Goal: Task Accomplishment & Management: Manage account settings

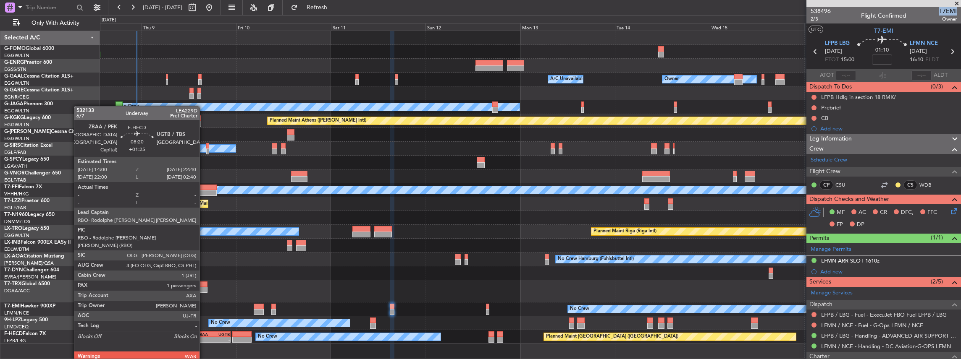
click at [204, 157] on div "-" at bounding box center [205, 340] width 16 height 5
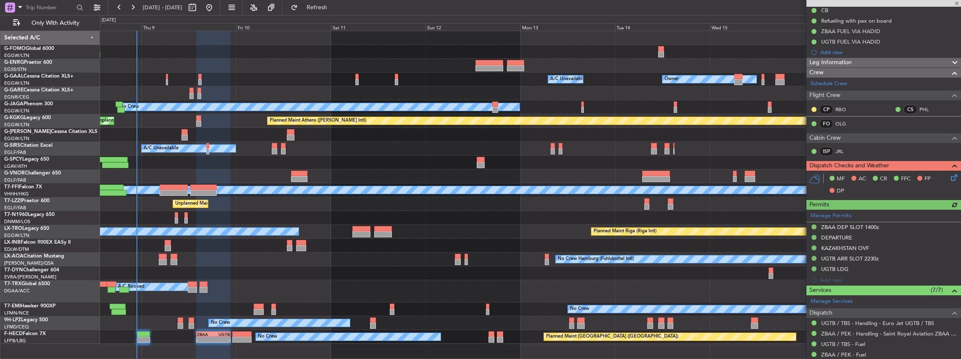
scroll to position [190, 0]
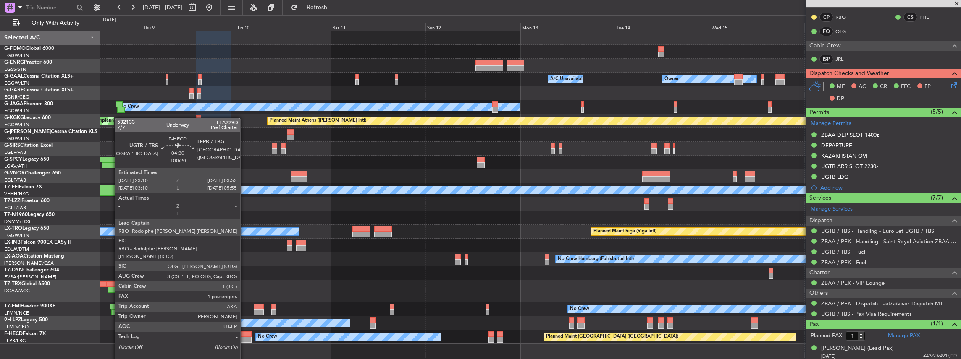
click at [244, 157] on div at bounding box center [241, 340] width 19 height 6
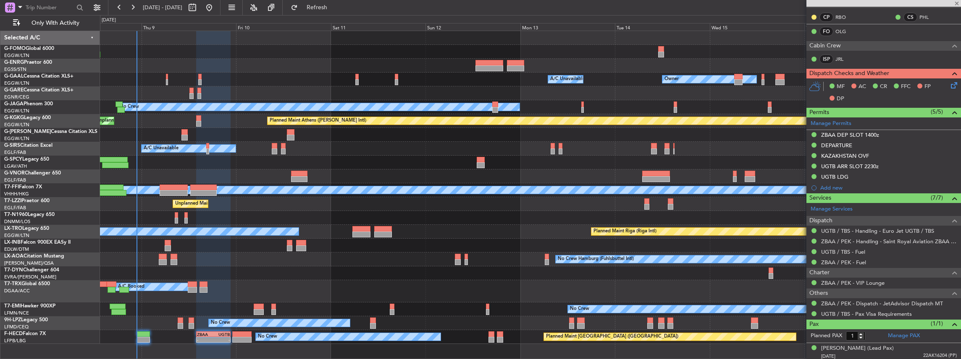
type input "+00:20"
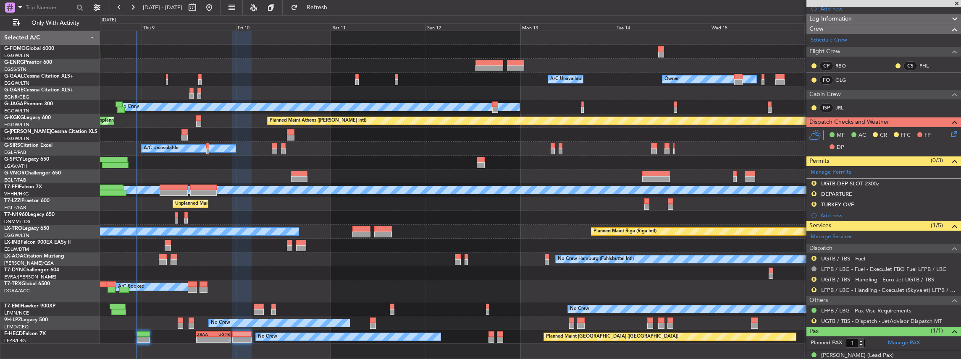
scroll to position [138, 0]
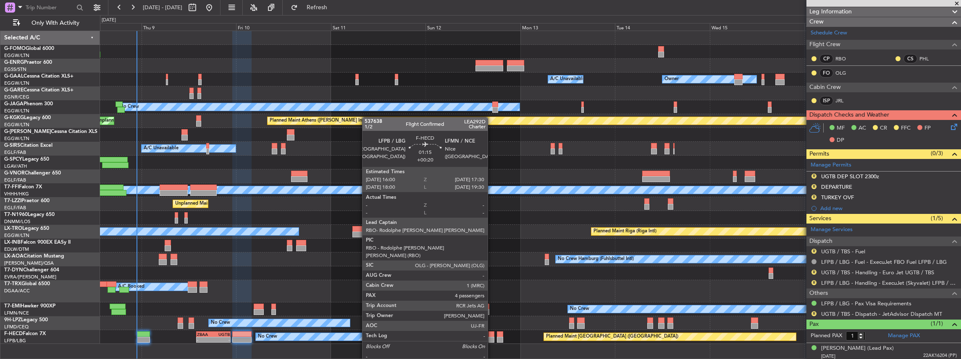
click at [356, 157] on div at bounding box center [491, 340] width 6 height 6
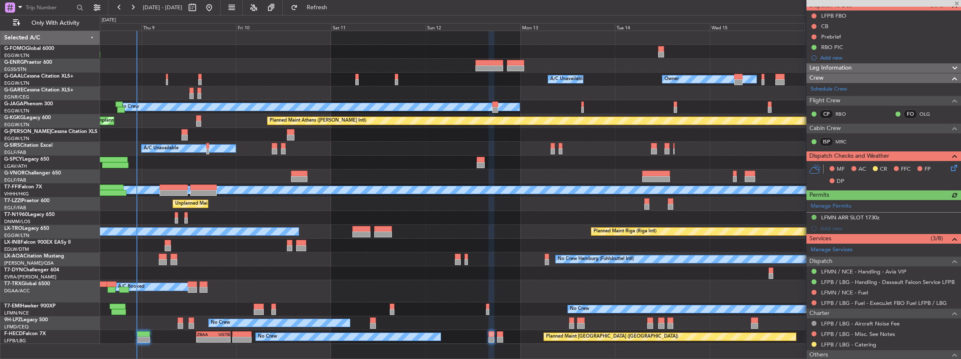
scroll to position [84, 0]
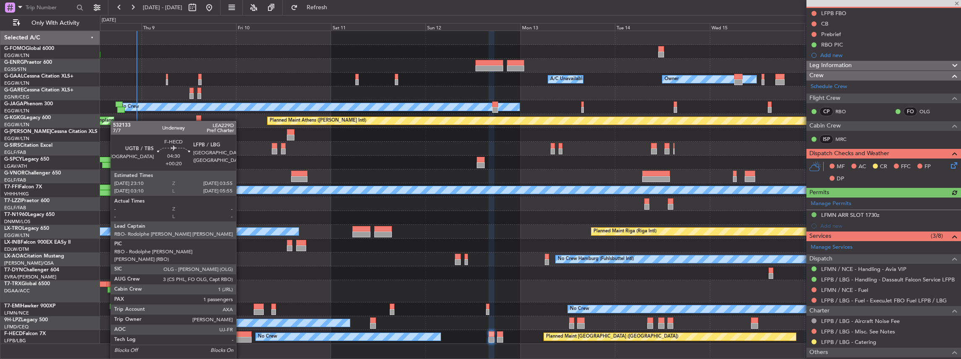
click at [240, 157] on div at bounding box center [241, 340] width 19 height 6
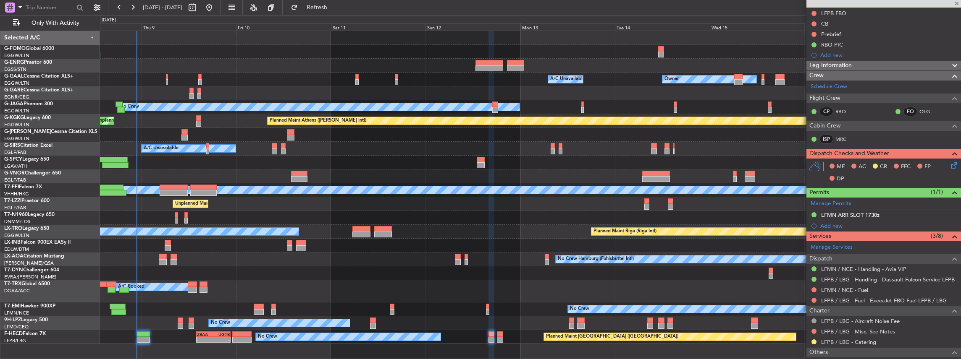
type input "1"
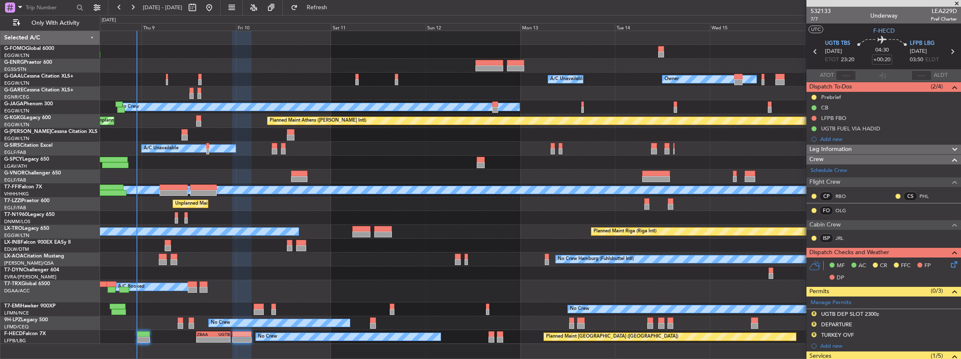
scroll to position [138, 0]
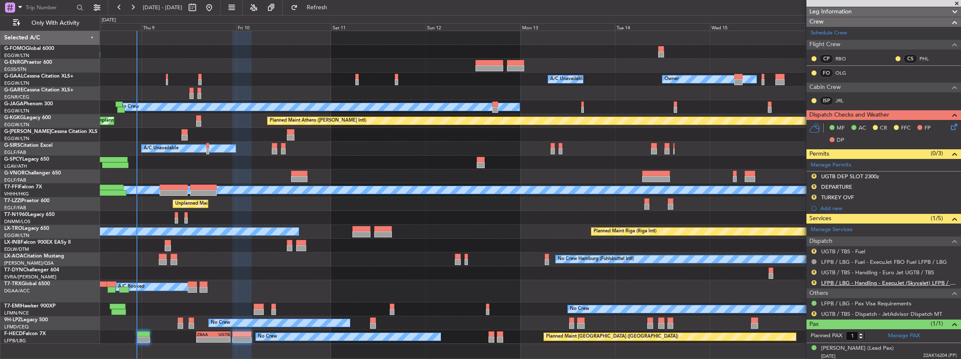
click at [356, 157] on link "LFPB / LBG - Handling - ExecuJet (Skyvalet) LFPB / LBG" at bounding box center [889, 283] width 136 height 7
click at [356, 157] on link "UGTB / TBS - Handling - Euro Jet UGTB / TBS" at bounding box center [877, 272] width 113 height 7
click at [324, 11] on button "Refresh" at bounding box center [312, 7] width 50 height 13
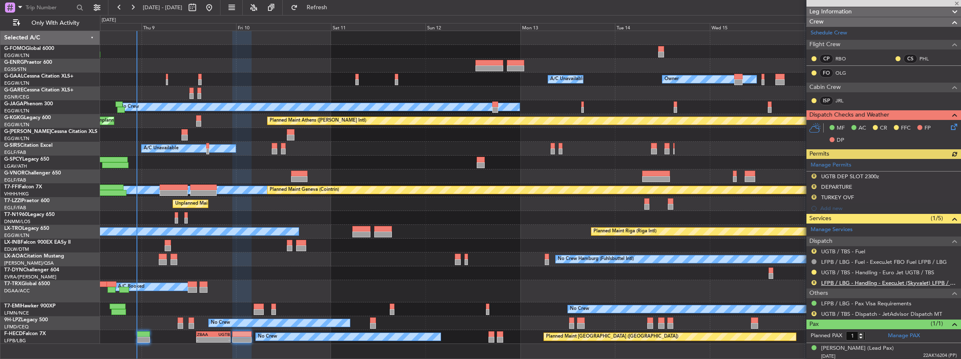
click at [356, 157] on link "LFPB / LBG - Handling - ExecuJet (Skyvalet) LFPB / LBG" at bounding box center [889, 283] width 136 height 7
click at [328, 5] on span "Refresh" at bounding box center [316, 8] width 35 height 6
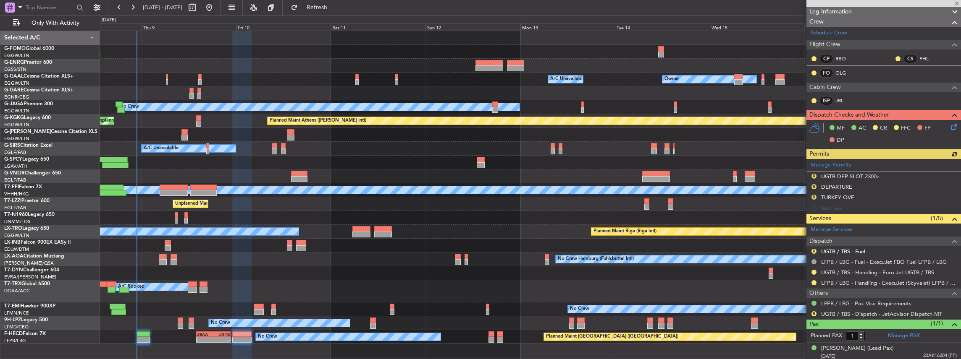
click at [356, 157] on link "UGTB / TBS - Fuel" at bounding box center [843, 251] width 44 height 7
click at [356, 157] on button "R" at bounding box center [813, 251] width 5 height 5
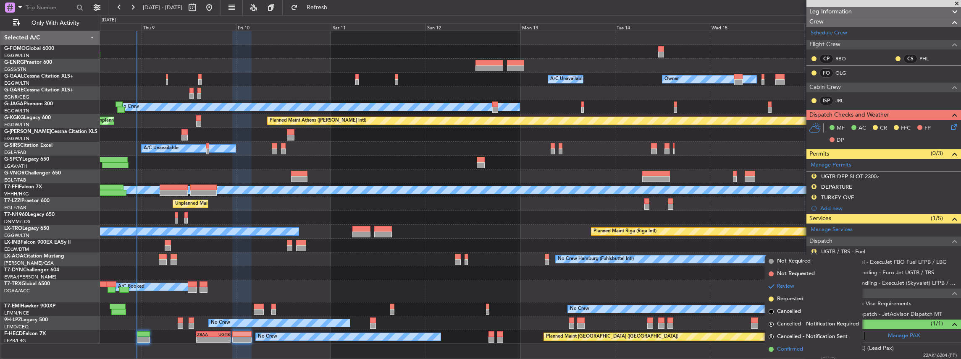
click at [356, 157] on span "Confirmed" at bounding box center [790, 350] width 26 height 8
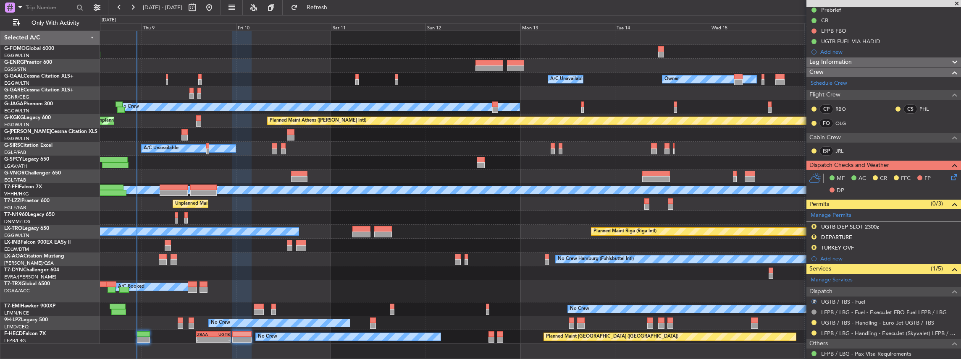
scroll to position [54, 0]
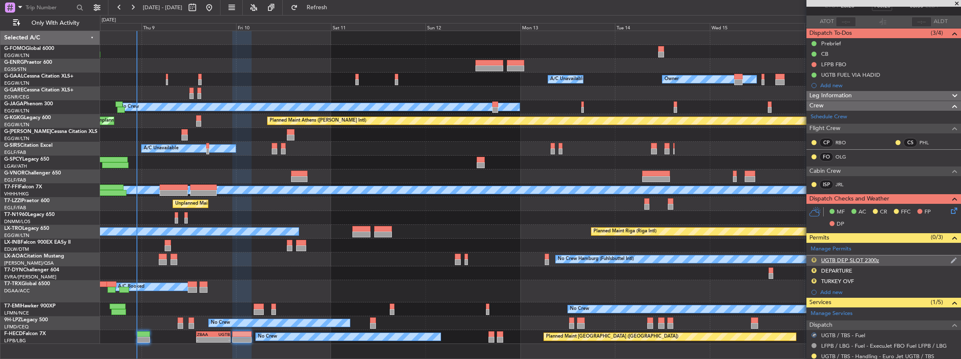
click at [356, 157] on button "R" at bounding box center [813, 260] width 5 height 5
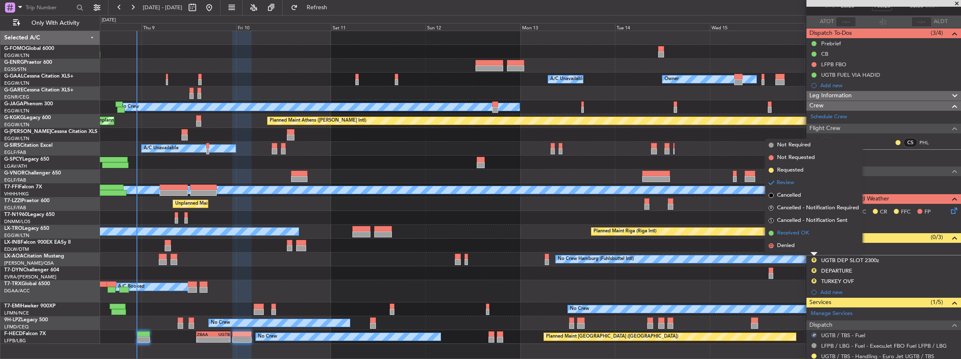
click at [356, 157] on span "Received OK" at bounding box center [793, 233] width 32 height 8
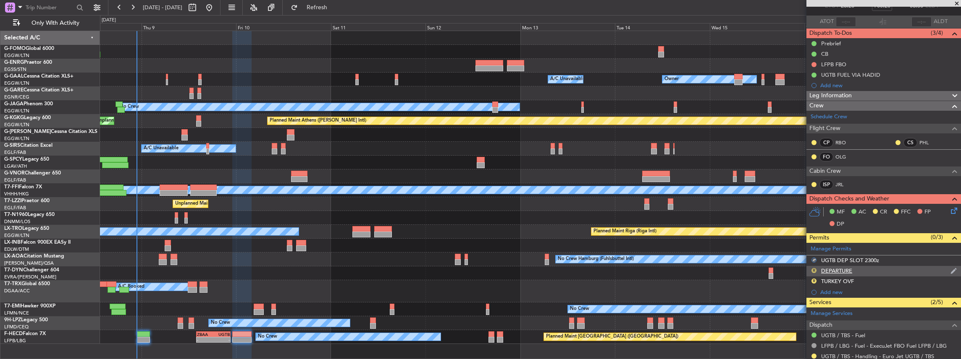
click at [356, 157] on button "R" at bounding box center [813, 270] width 5 height 5
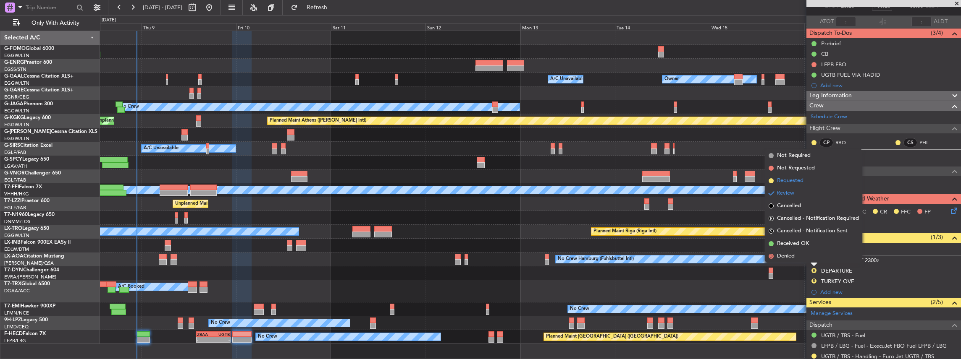
click at [356, 157] on li "Requested" at bounding box center [813, 181] width 97 height 13
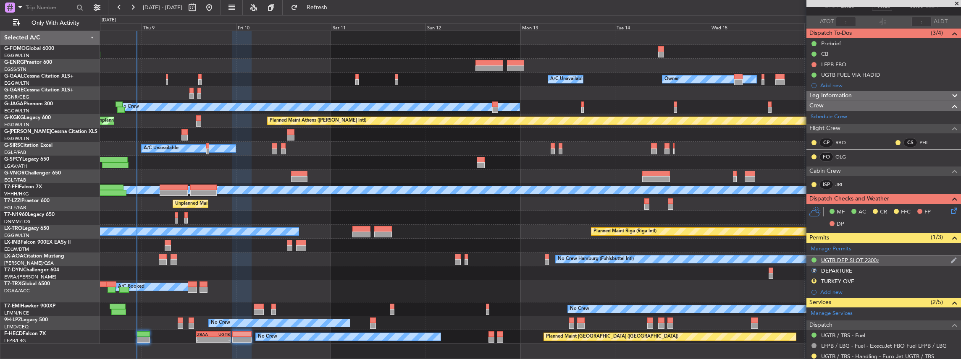
click at [356, 157] on div "UGTB DEP SLOT 2300z" at bounding box center [883, 261] width 155 height 10
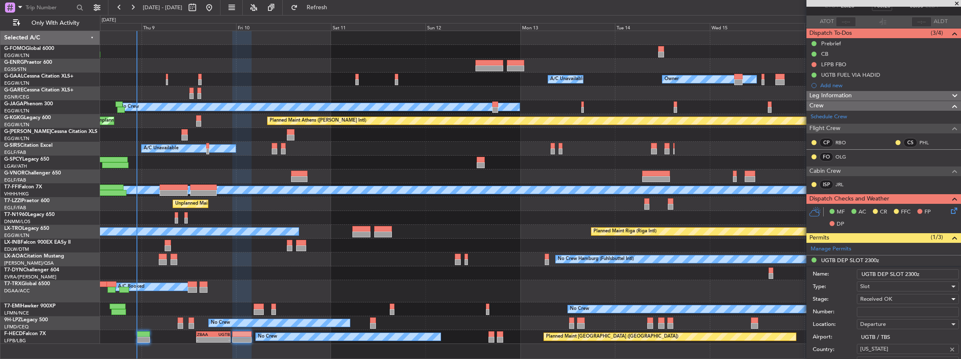
click at [356, 157] on span "Received OK" at bounding box center [876, 300] width 32 height 8
click at [356, 157] on span "Requested" at bounding box center [905, 352] width 91 height 13
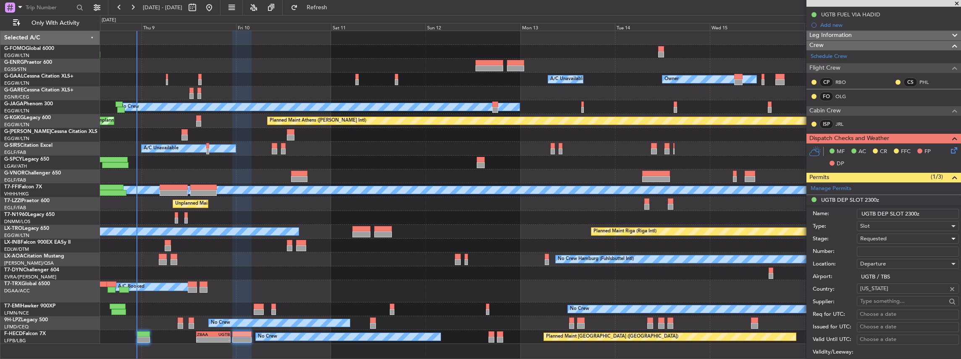
scroll to position [166, 0]
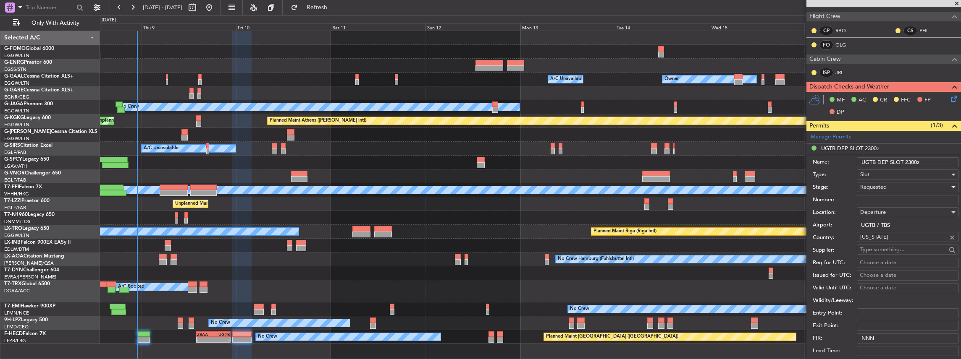
click at [356, 157] on input "UGTB DEP SLOT 2300z" at bounding box center [908, 162] width 102 height 10
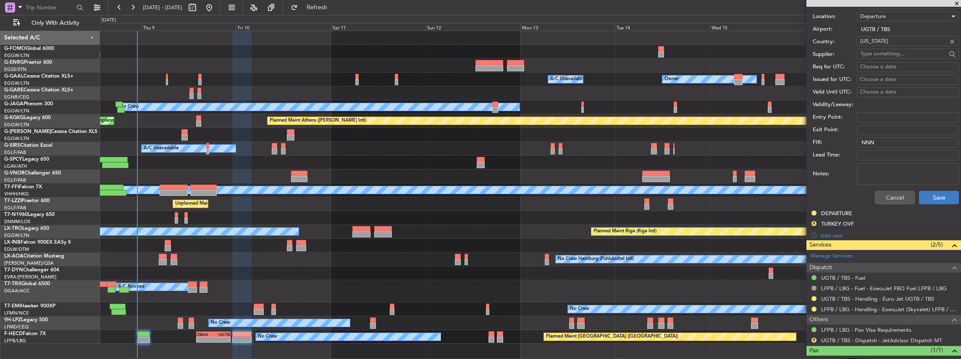
type input "UGTB DEP SLOT 2310z"
click at [356, 157] on button "Save" at bounding box center [939, 197] width 40 height 13
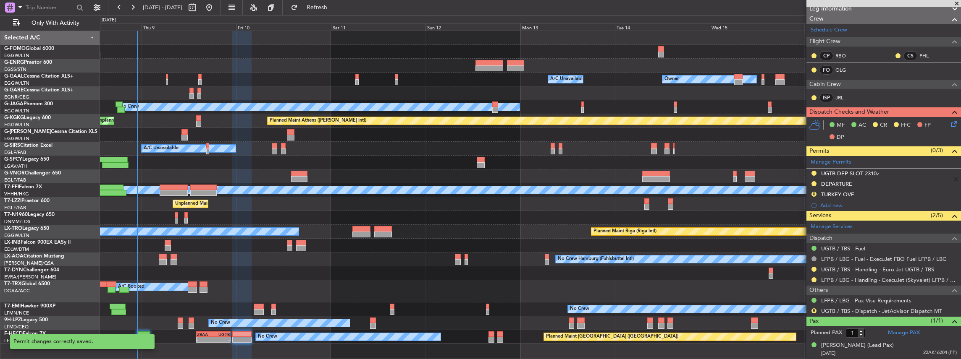
scroll to position [111, 0]
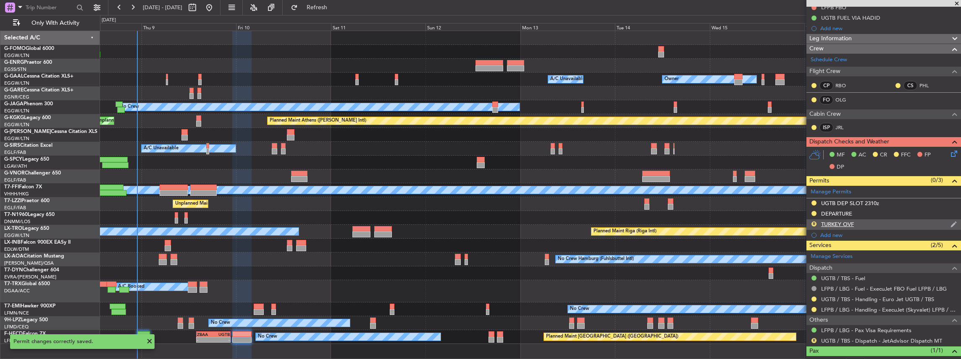
click at [356, 157] on div "TURKEY OVF" at bounding box center [837, 224] width 33 height 7
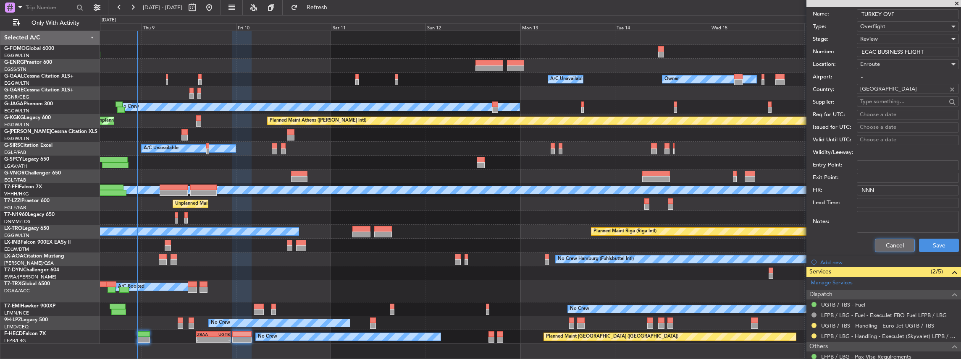
click at [356, 157] on button "Cancel" at bounding box center [895, 245] width 40 height 13
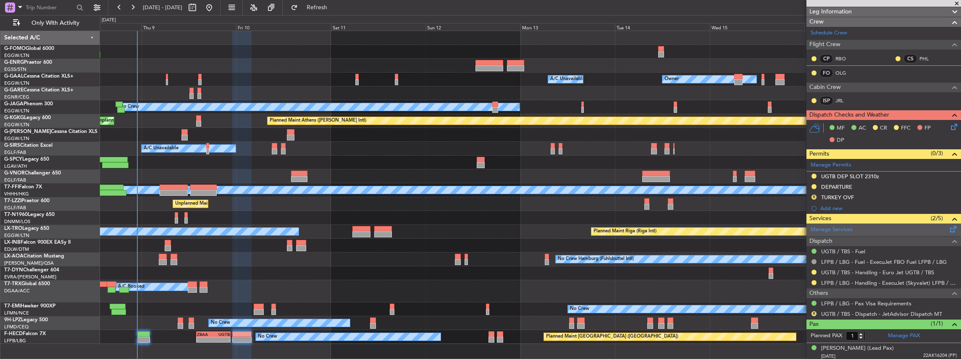
scroll to position [82, 0]
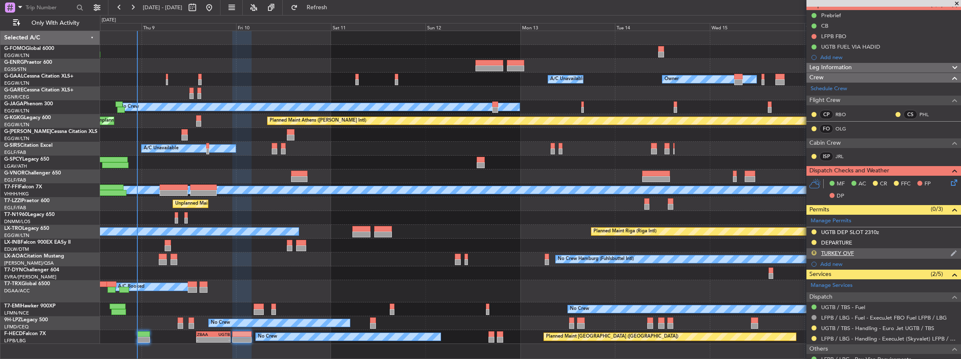
click at [356, 157] on mat-tooltip-component "Review" at bounding box center [814, 265] width 30 height 22
click at [356, 157] on button "R" at bounding box center [813, 253] width 5 height 5
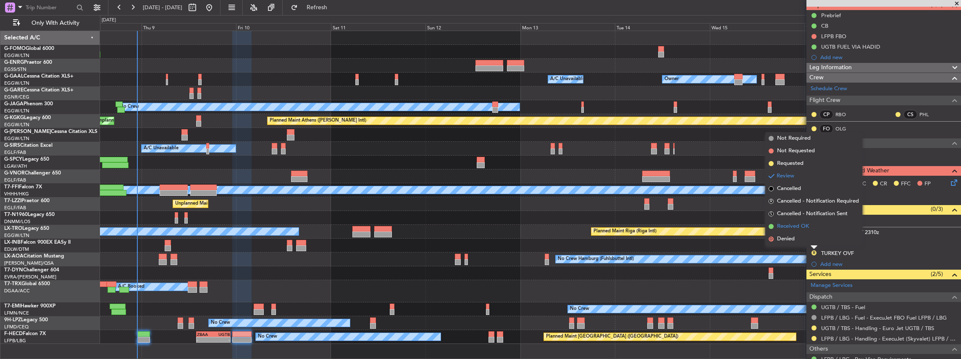
click at [356, 157] on span "Received OK" at bounding box center [793, 227] width 32 height 8
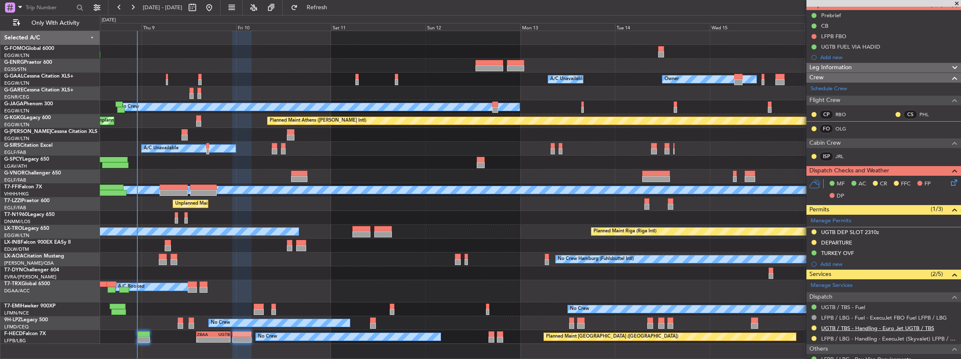
click at [356, 157] on link "UGTB / TBS - Handling - Euro Jet UGTB / TBS" at bounding box center [877, 328] width 113 height 7
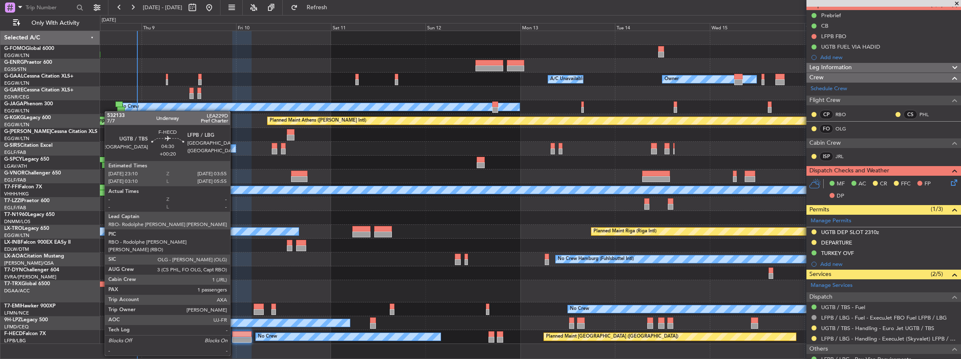
click at [234, 157] on div at bounding box center [241, 335] width 19 height 6
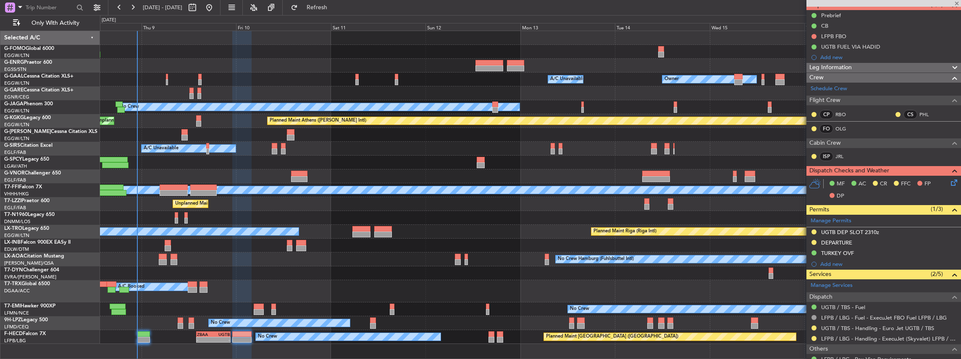
click at [234, 157] on div at bounding box center [241, 335] width 19 height 6
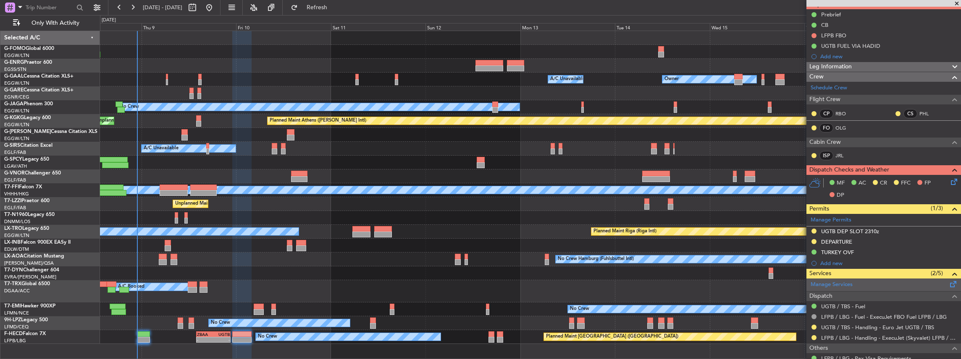
scroll to position [84, 0]
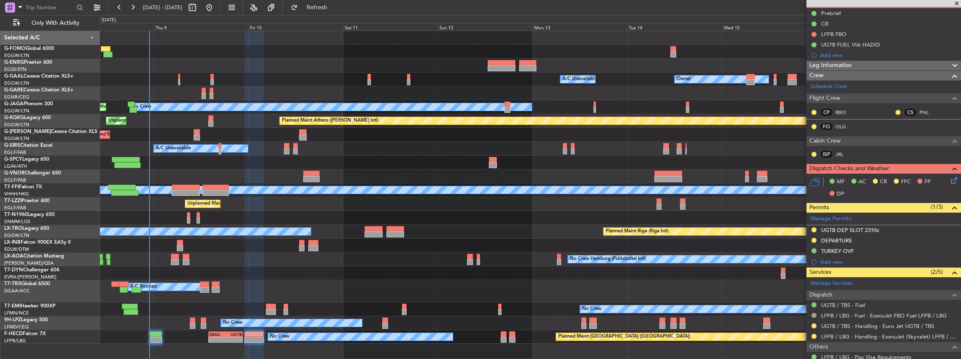
click at [356, 157] on div at bounding box center [530, 218] width 861 height 14
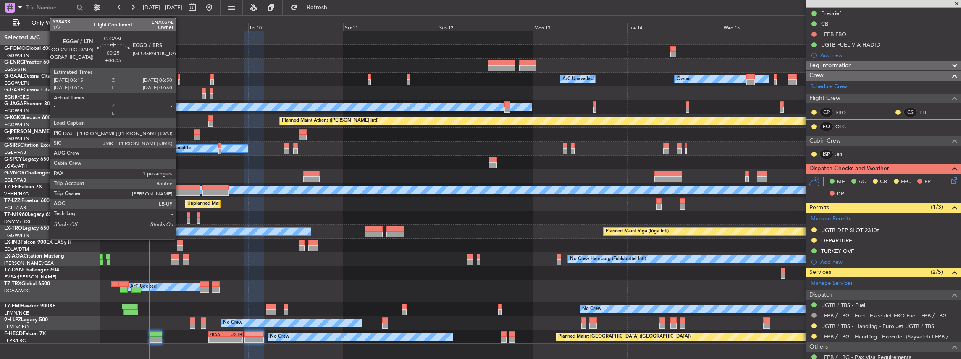
click at [180, 79] on div at bounding box center [179, 82] width 3 height 6
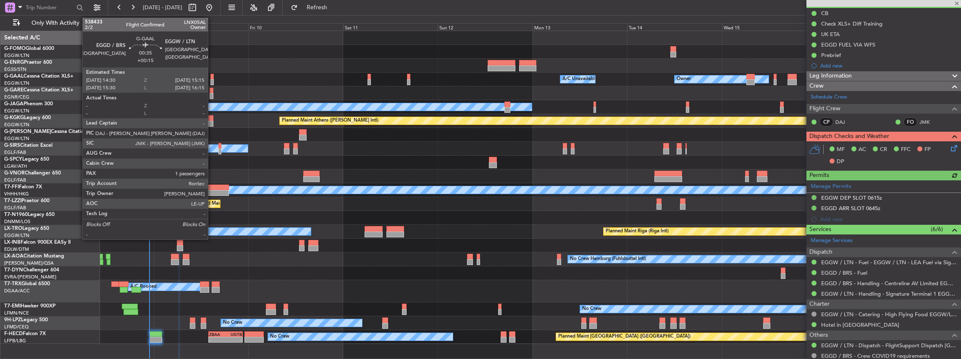
click at [212, 80] on div at bounding box center [211, 82] width 3 height 6
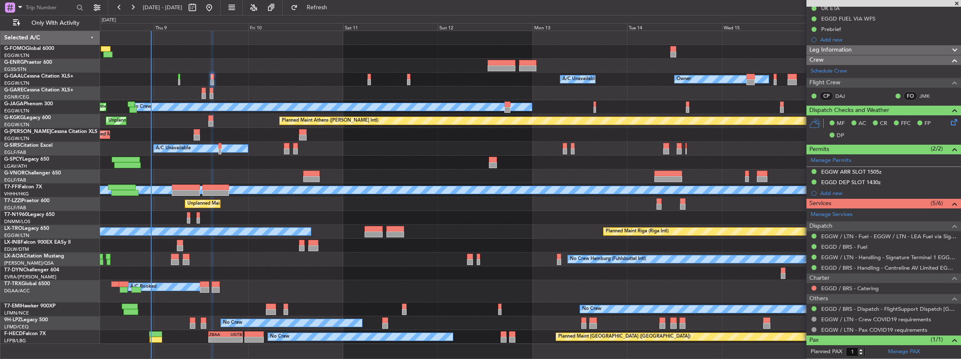
scroll to position [112, 0]
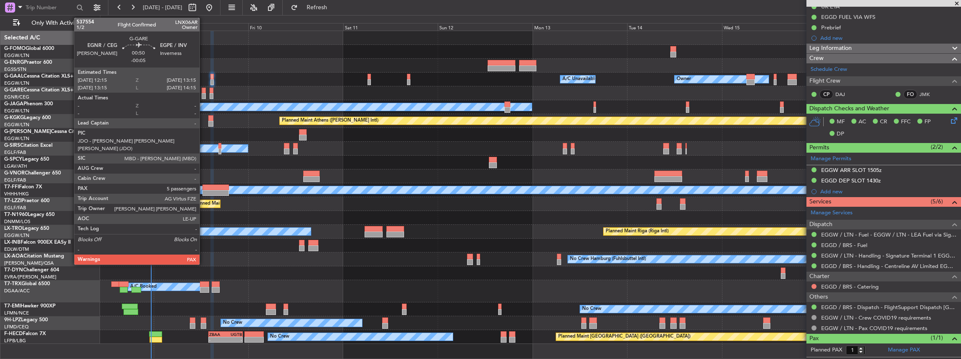
click at [204, 92] on div at bounding box center [204, 91] width 4 height 6
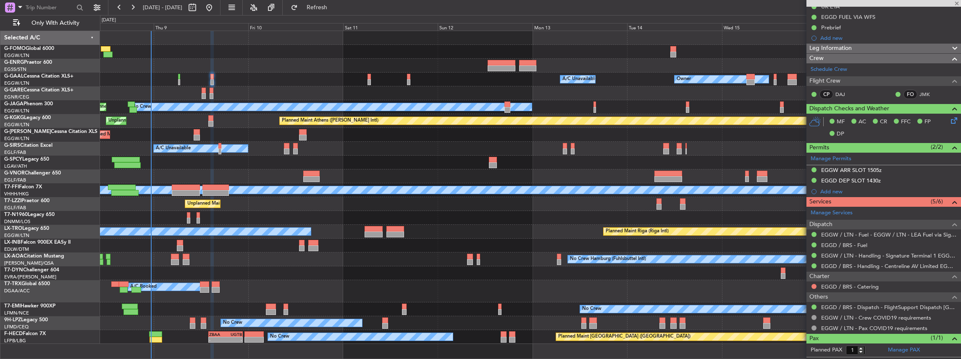
type input "-00:05"
type input "5"
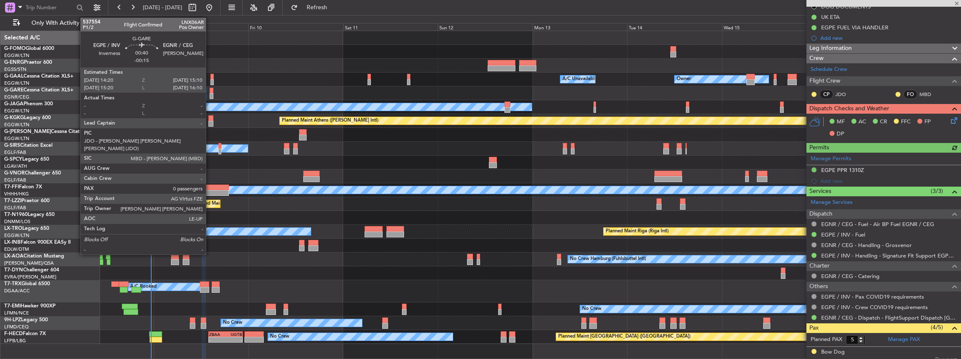
click at [210, 93] on div at bounding box center [211, 96] width 3 height 6
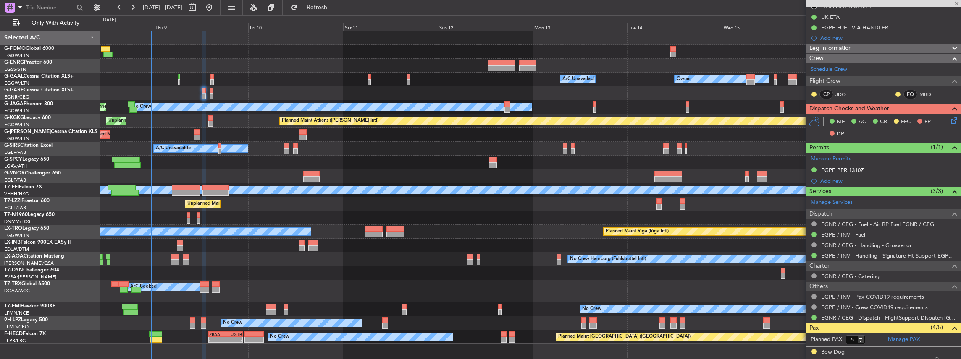
type input "-00:15"
type input "0"
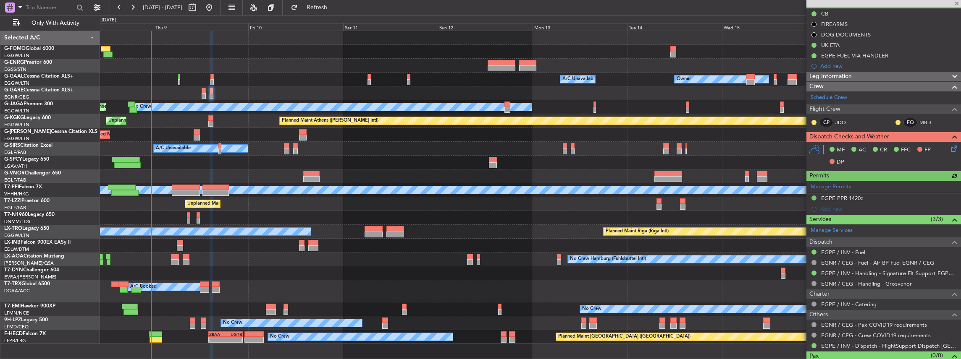
scroll to position [84, 0]
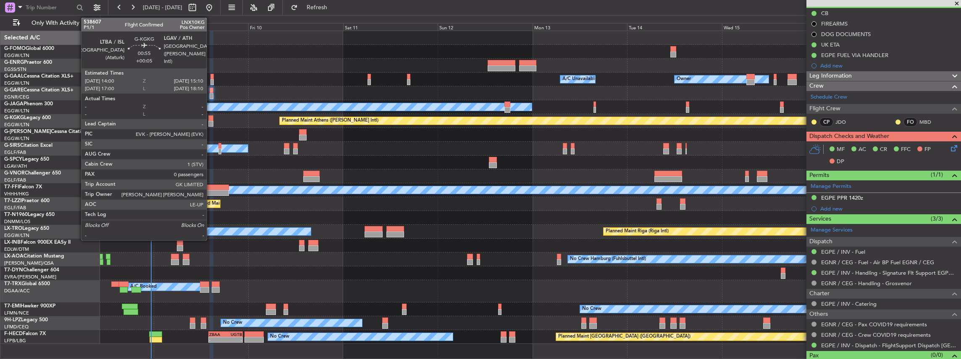
click at [211, 117] on div at bounding box center [210, 118] width 5 height 6
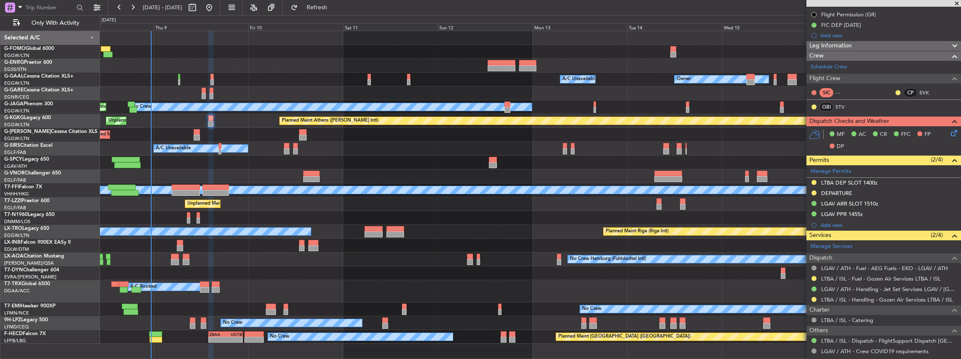
scroll to position [112, 0]
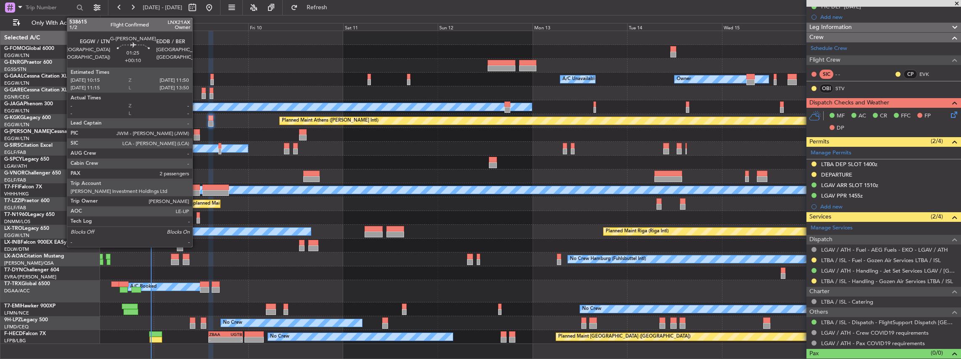
click at [197, 135] on div at bounding box center [197, 138] width 6 height 6
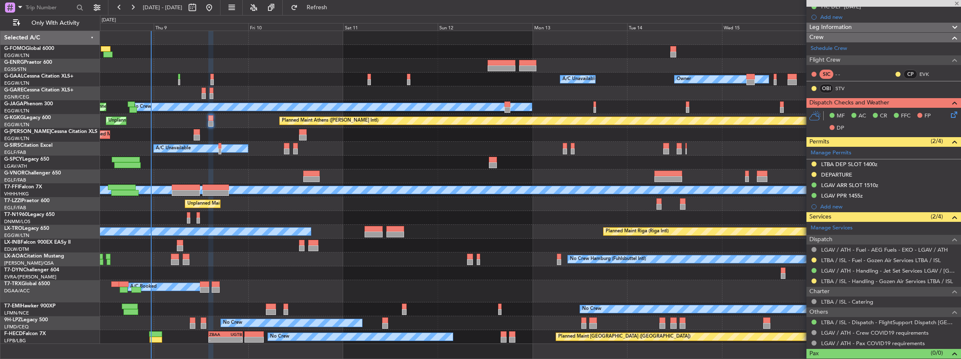
type input "+00:10"
type input "2"
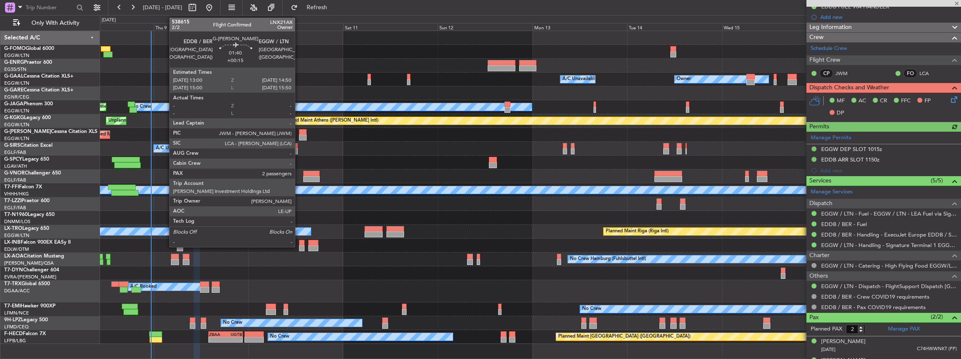
click at [299, 131] on div at bounding box center [303, 132] width 8 height 6
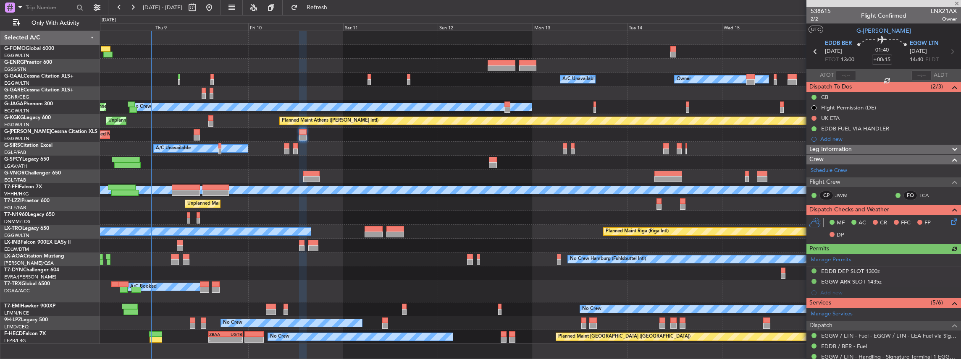
scroll to position [56, 0]
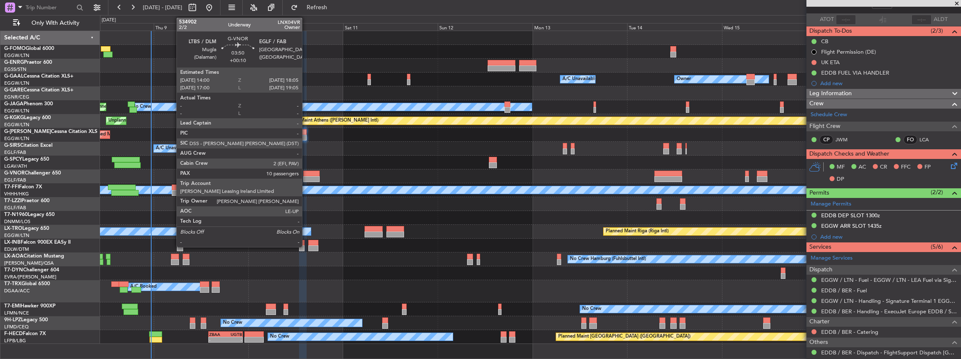
click at [306, 157] on div at bounding box center [311, 179] width 16 height 6
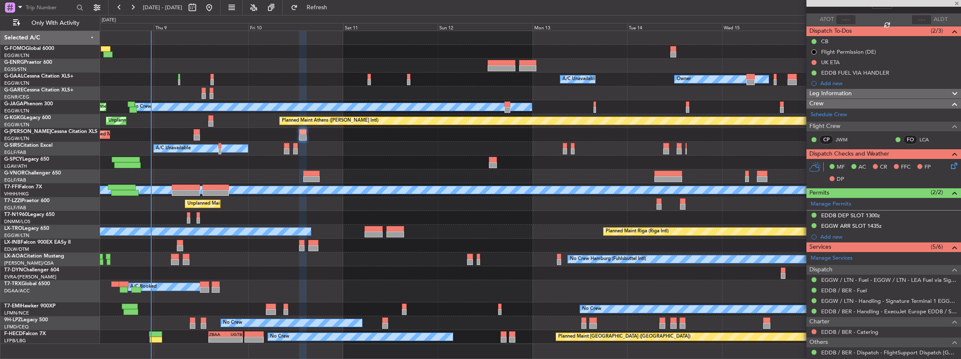
type input "+00:10"
type input "10"
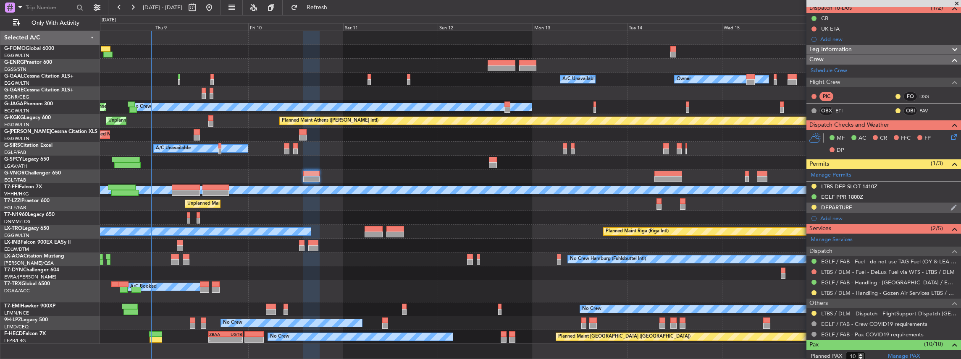
scroll to position [84, 0]
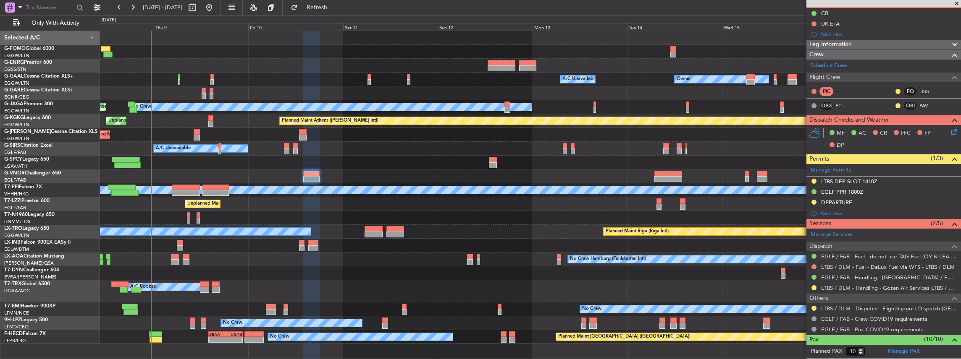
click at [184, 157] on div "Planned Maint Geneva (Cointrin) [PERSON_NAME] [PERSON_NAME]" at bounding box center [530, 190] width 861 height 14
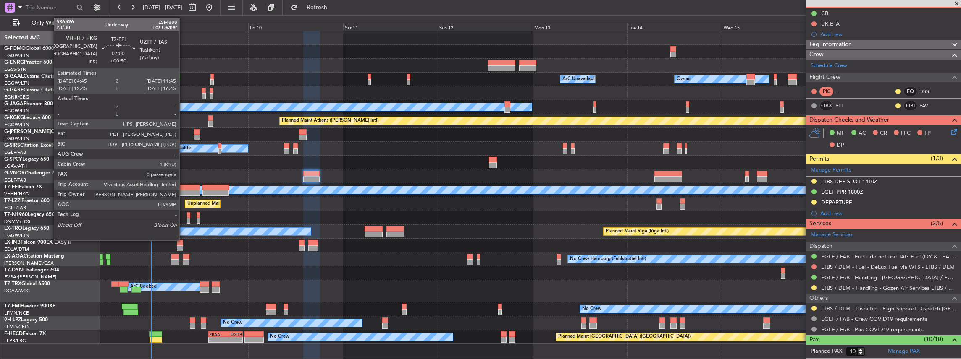
click at [183, 157] on div at bounding box center [186, 188] width 28 height 6
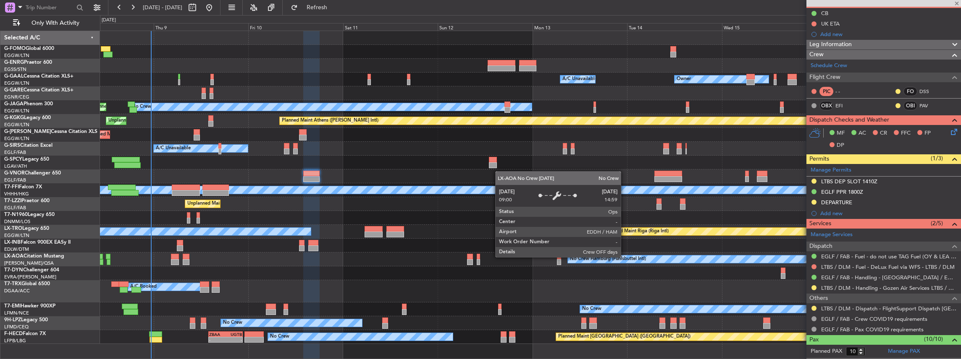
type input "+00:50"
type input "0"
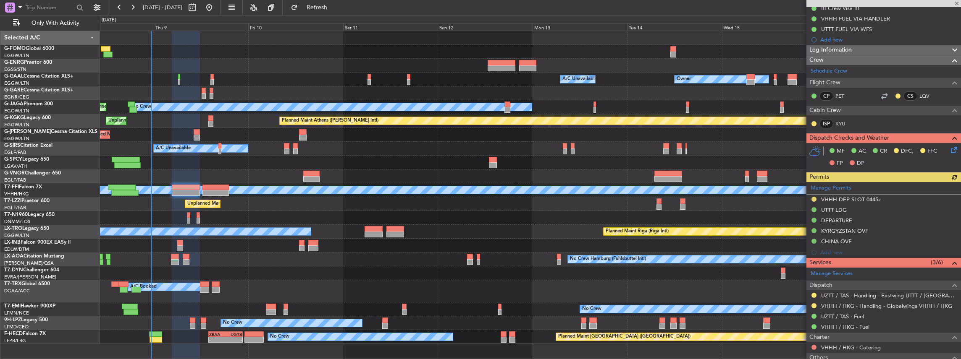
scroll to position [112, 0]
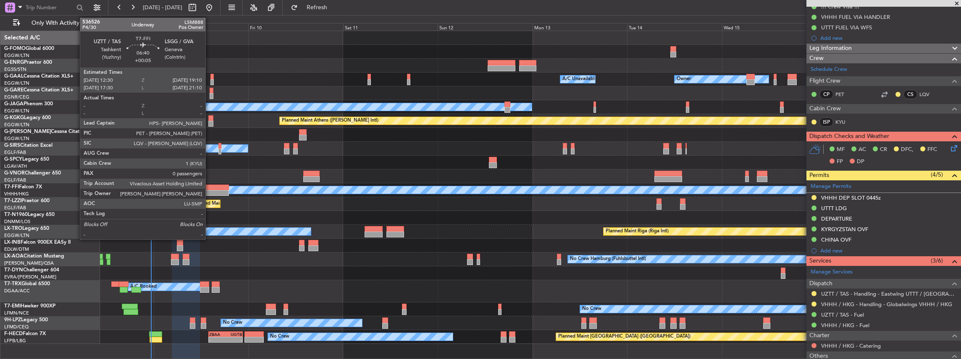
click at [210, 157] on div at bounding box center [215, 188] width 26 height 6
type input "+00:05"
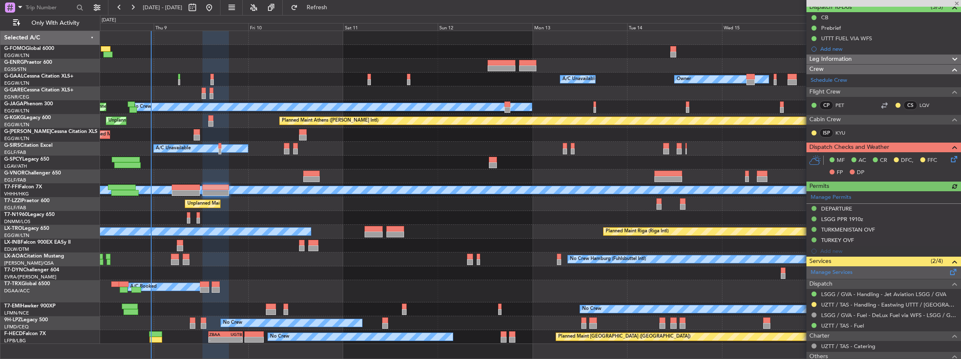
scroll to position [84, 0]
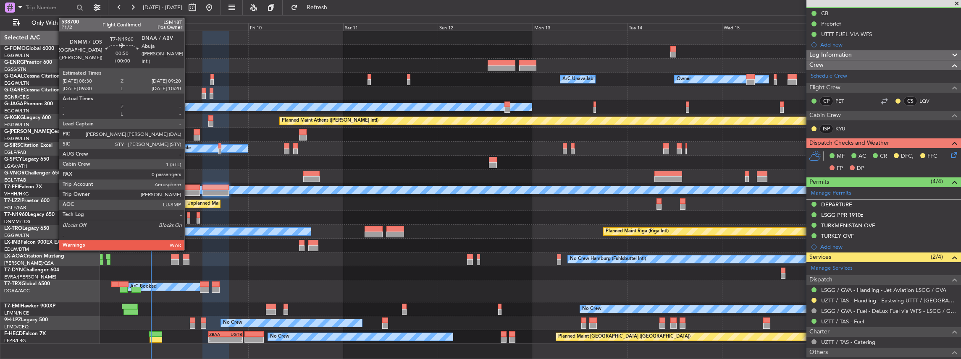
click at [189, 157] on div at bounding box center [188, 221] width 3 height 6
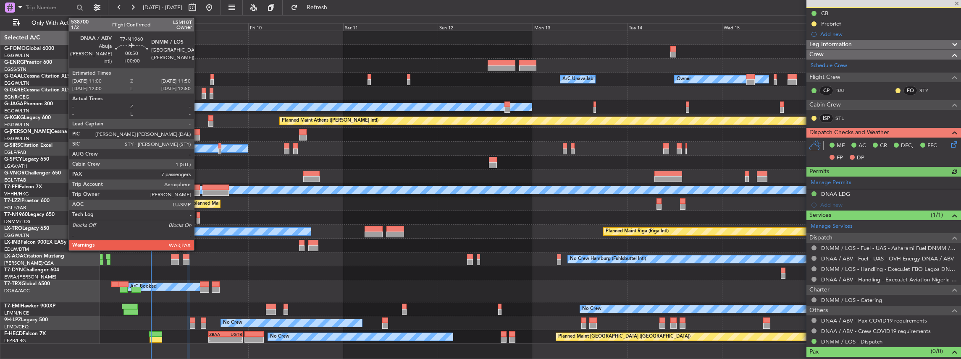
click at [198, 157] on div at bounding box center [198, 215] width 3 height 6
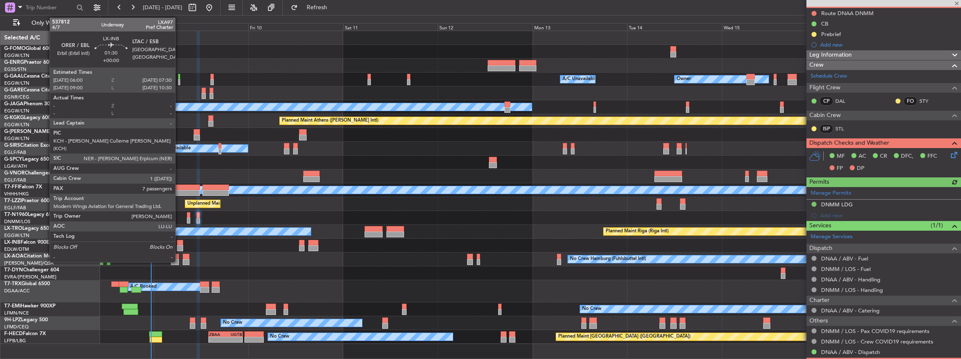
click at [180, 157] on div at bounding box center [180, 243] width 6 height 6
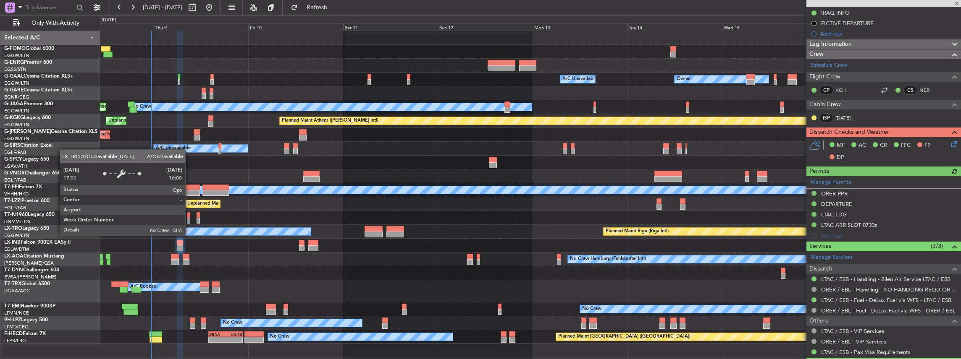
scroll to position [140, 0]
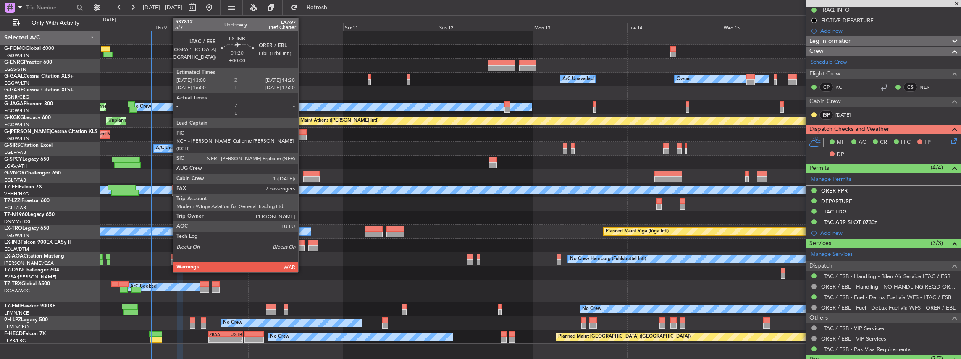
click at [302, 157] on div at bounding box center [301, 249] width 5 height 6
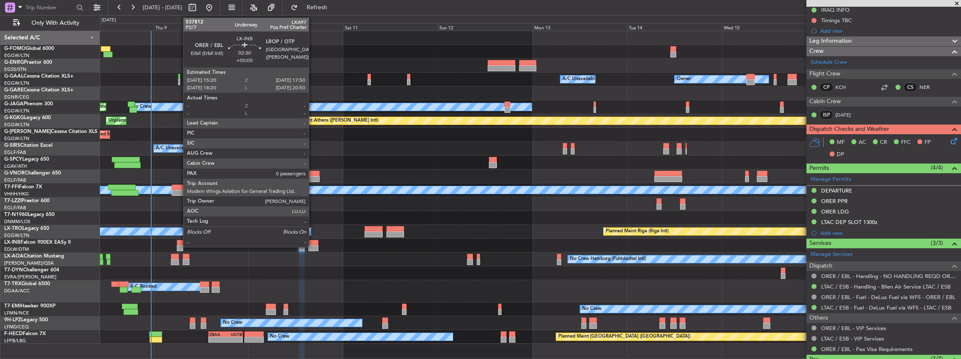
click at [313, 157] on div at bounding box center [313, 243] width 10 height 6
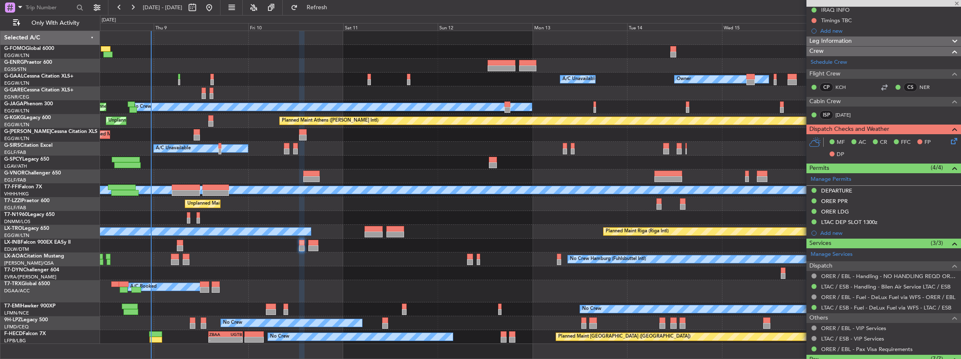
type input "0"
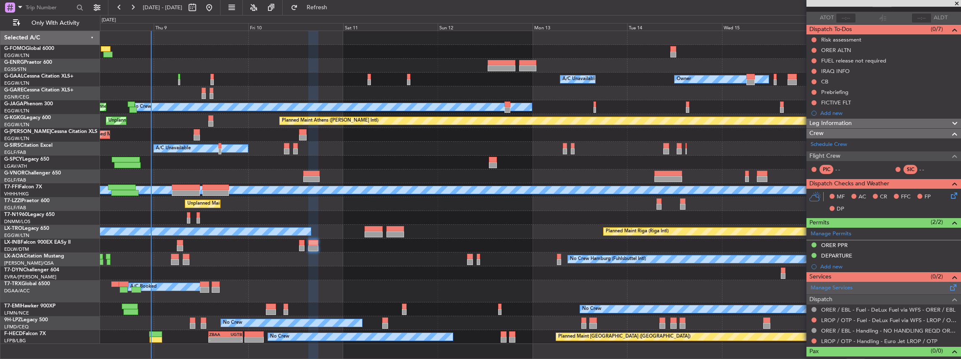
scroll to position [66, 0]
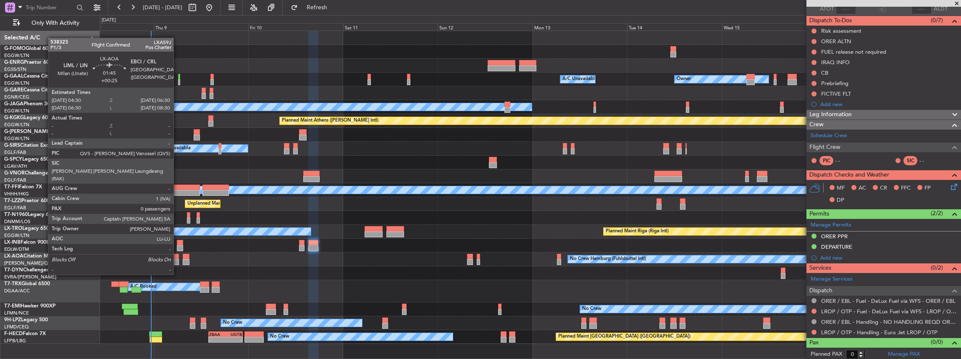
click at [178, 157] on div at bounding box center [175, 262] width 8 height 6
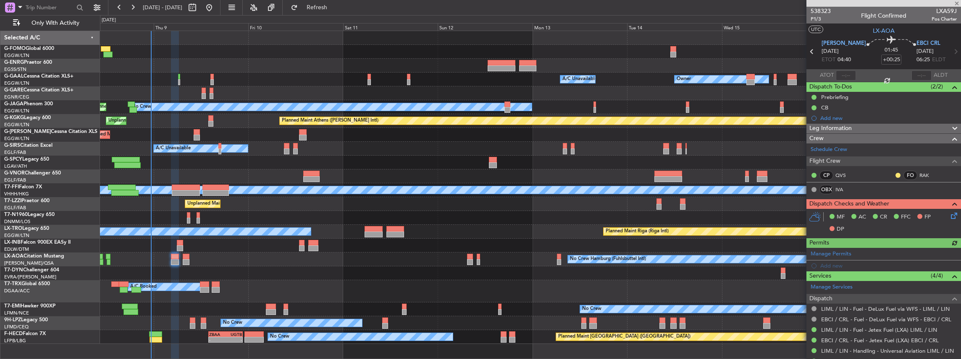
scroll to position [29, 0]
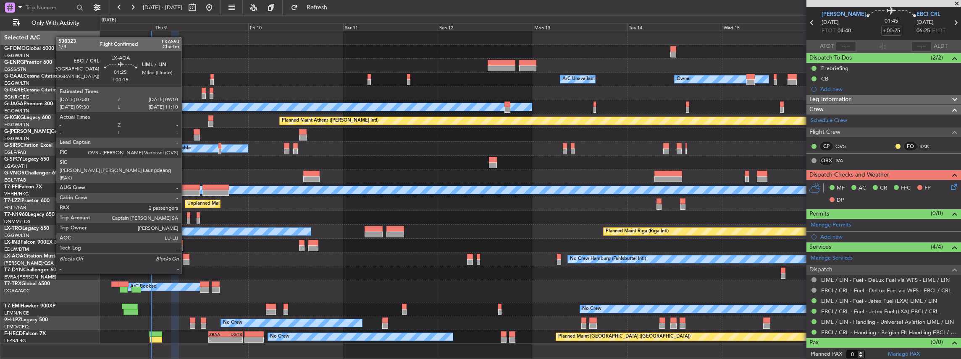
click at [186, 157] on div at bounding box center [186, 257] width 7 height 6
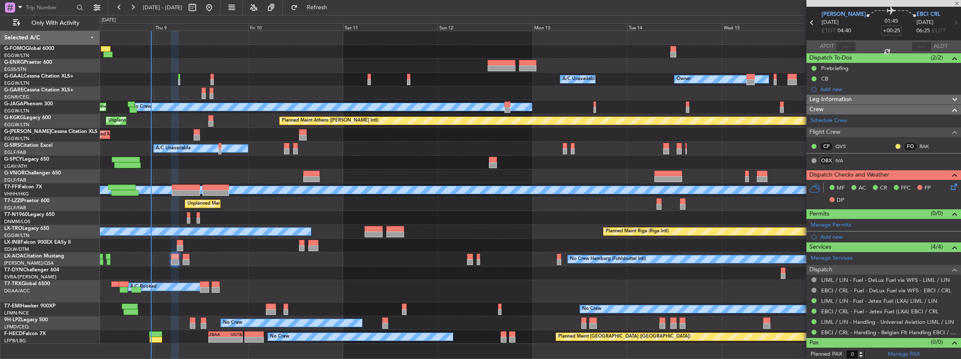
type input "+00:15"
type input "2"
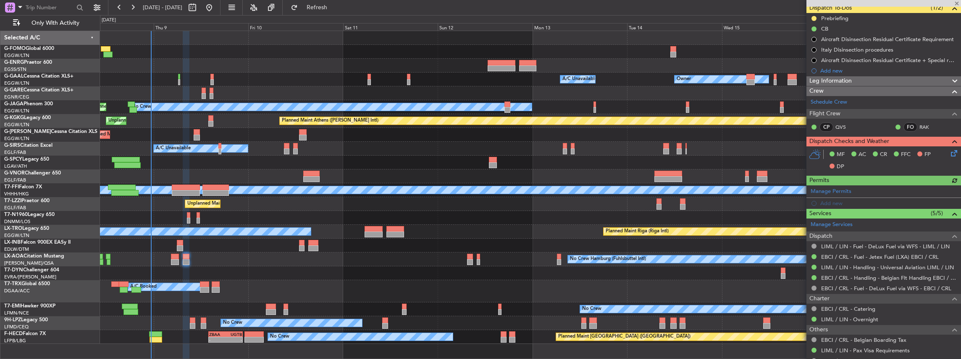
scroll to position [84, 0]
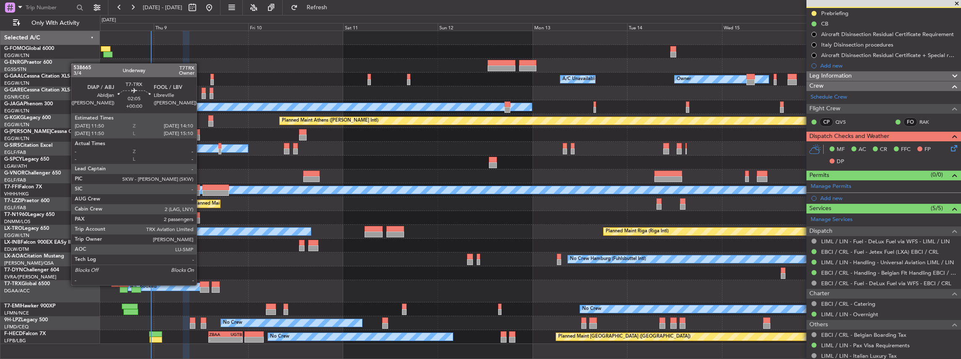
click at [201, 157] on div at bounding box center [204, 285] width 9 height 6
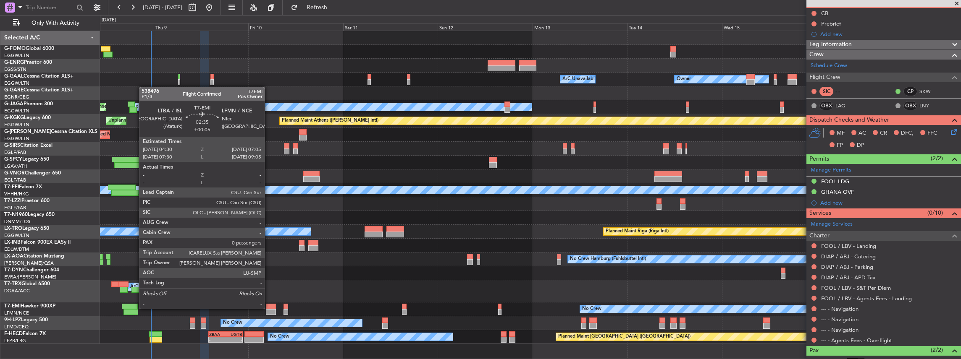
click at [269, 157] on div at bounding box center [271, 307] width 10 height 6
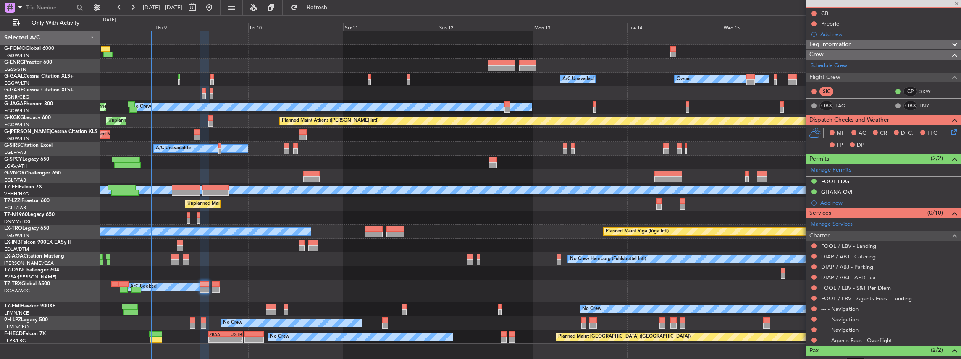
type input "+00:05"
type input "0"
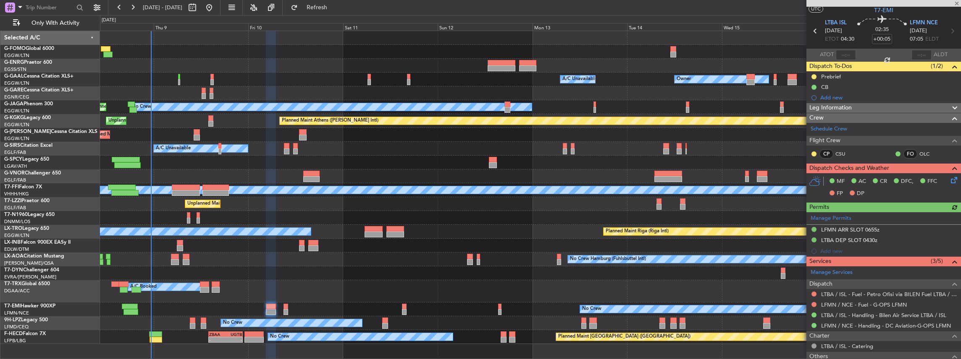
scroll to position [0, 0]
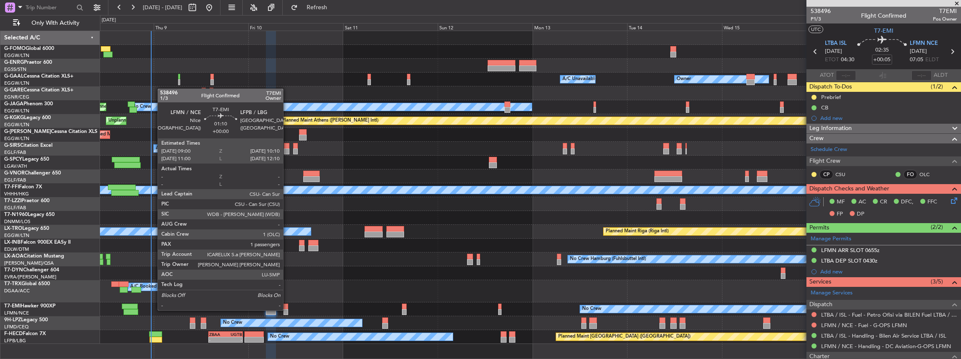
click at [287, 157] on div at bounding box center [285, 312] width 5 height 6
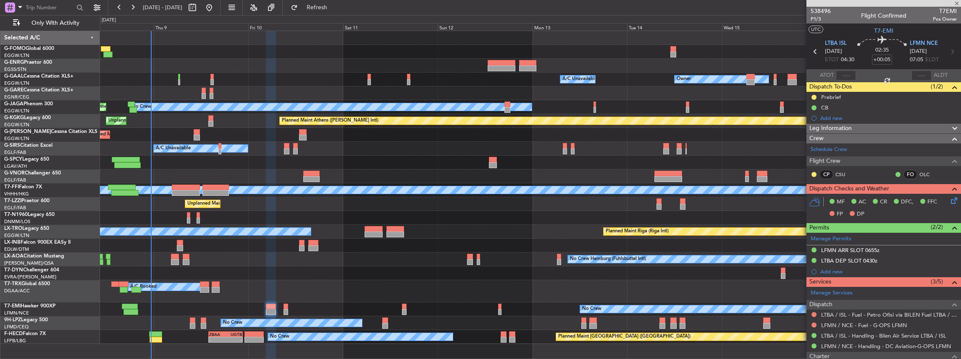
type input "1"
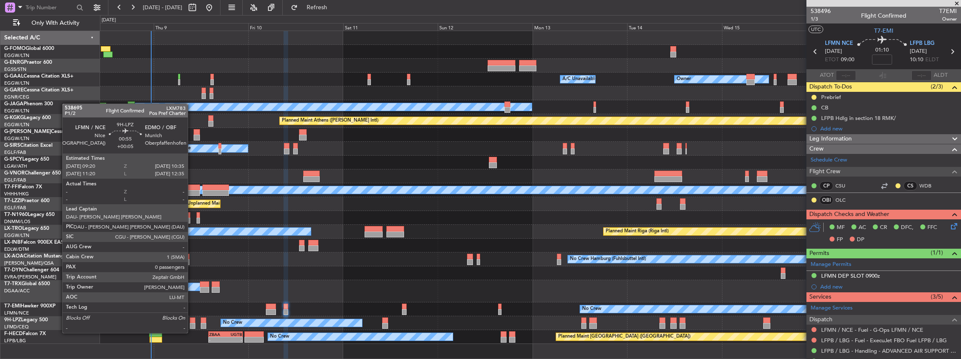
click at [192, 157] on div at bounding box center [192, 326] width 5 height 6
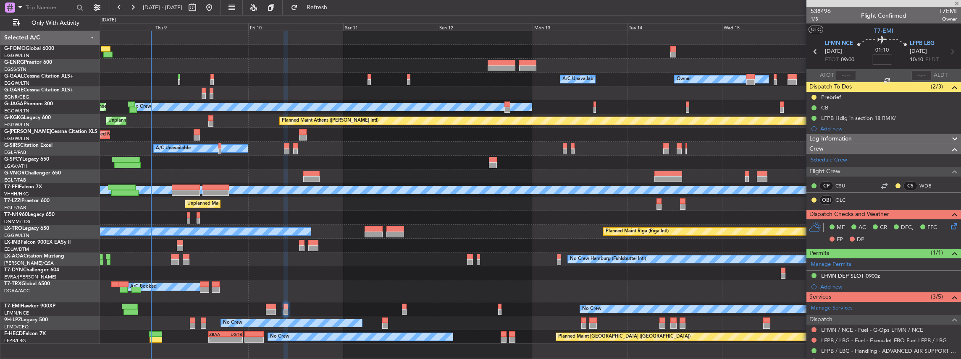
type input "+00:05"
type input "0"
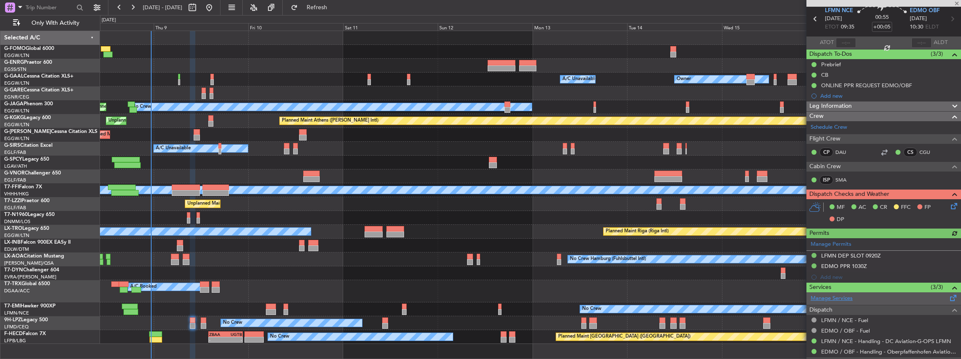
scroll to position [73, 0]
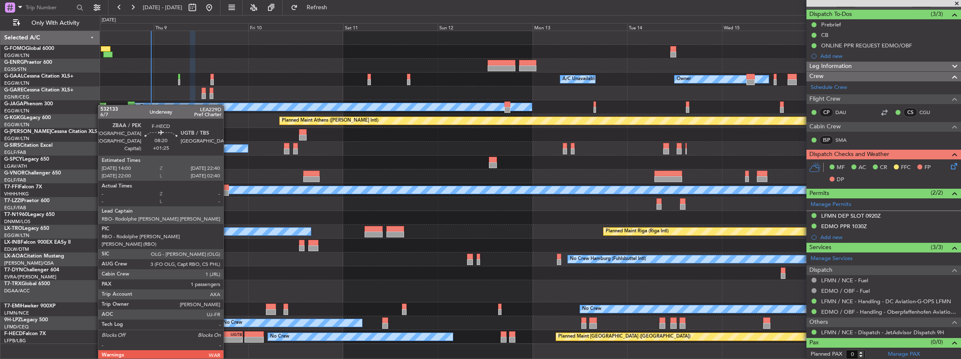
click at [228, 157] on div "22:40 Z" at bounding box center [233, 339] width 16 height 5
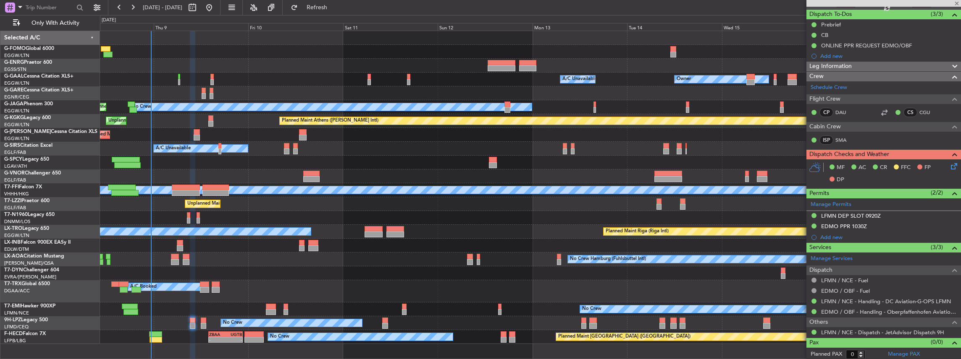
type input "+01:25"
type input "1"
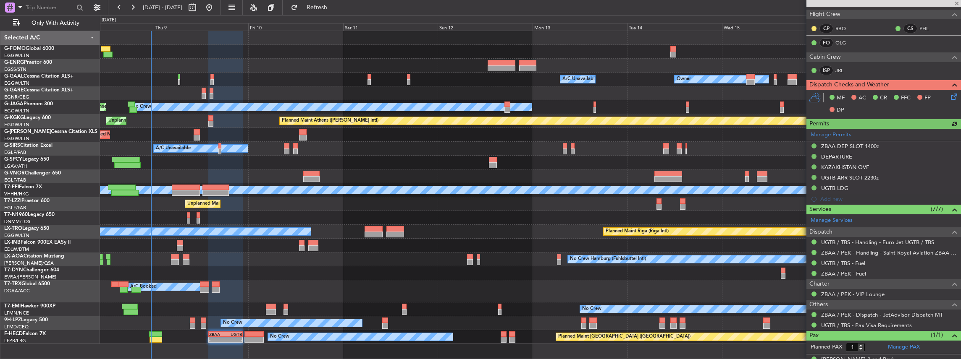
scroll to position [190, 0]
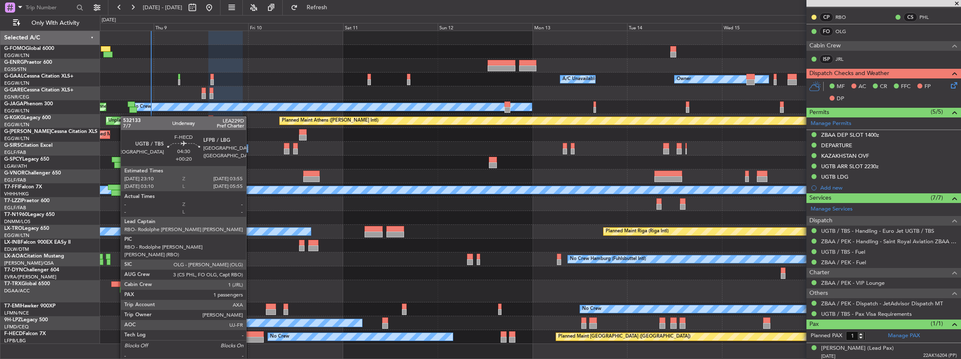
click at [250, 157] on div at bounding box center [253, 340] width 19 height 6
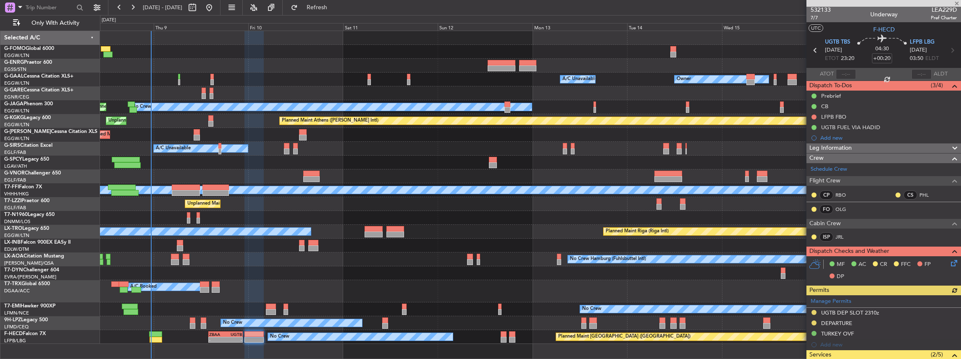
scroll to position [0, 0]
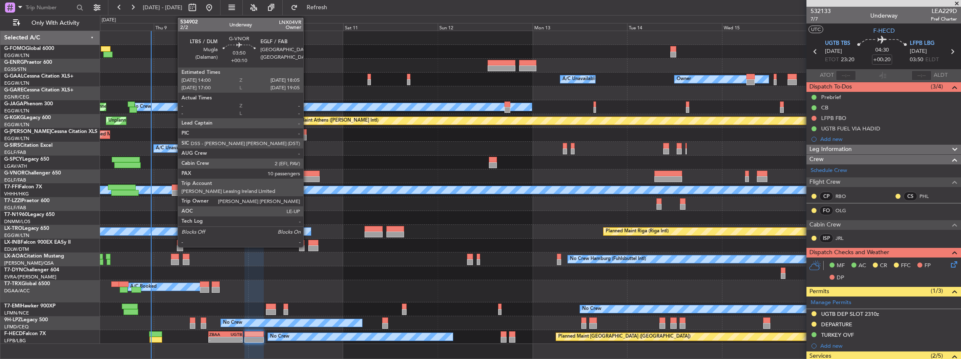
click at [307, 157] on div at bounding box center [311, 174] width 16 height 6
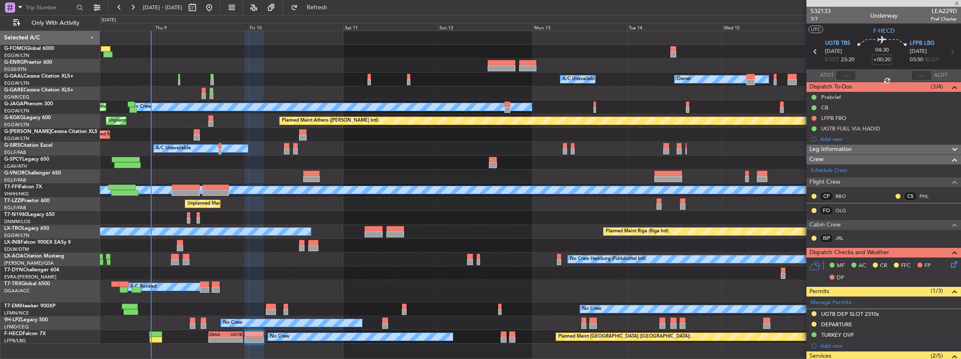
type input "+00:10"
type input "10"
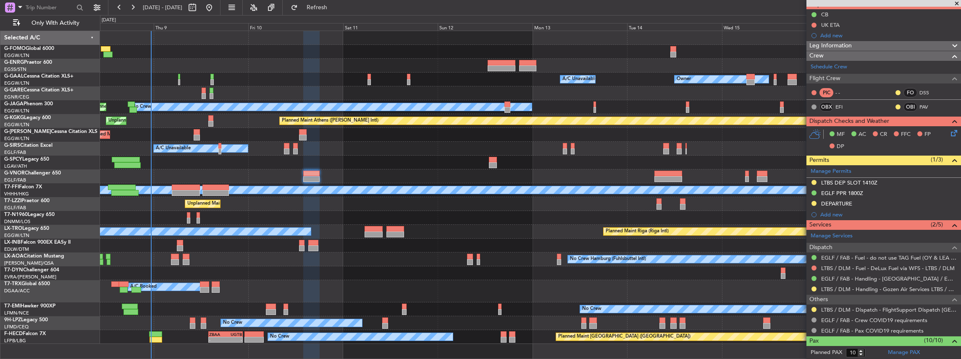
scroll to position [140, 0]
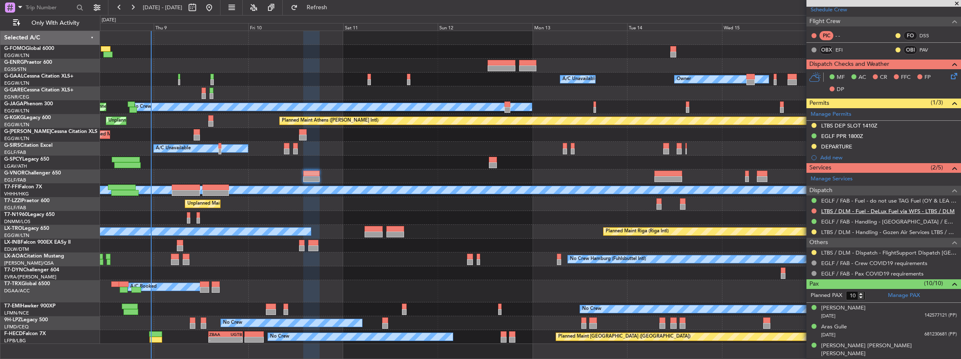
click at [356, 157] on link "LTBS / DLM - Fuel - DeLux Fuel via WFS - LTBS / DLM" at bounding box center [888, 211] width 134 height 7
click at [356, 157] on link "LTBS / DLM - Handling - Gozen Air Services LTBS / DLM" at bounding box center [889, 232] width 136 height 7
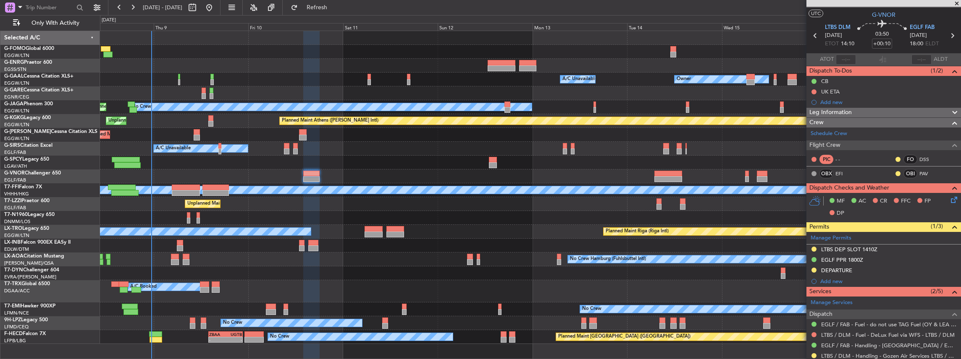
scroll to position [0, 0]
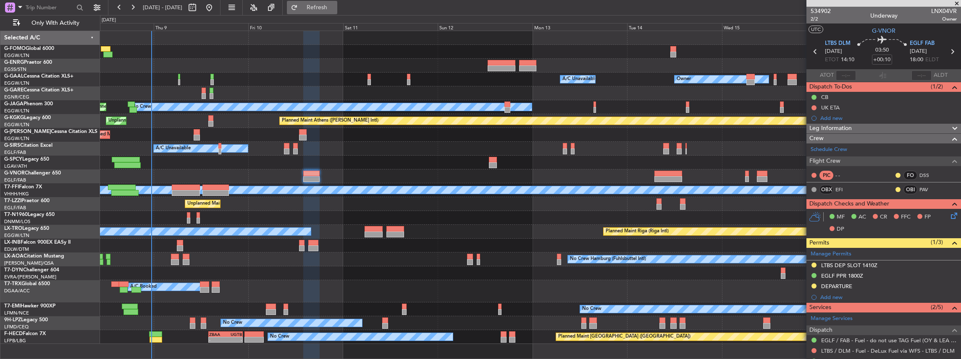
click at [335, 7] on span "Refresh" at bounding box center [316, 8] width 35 height 6
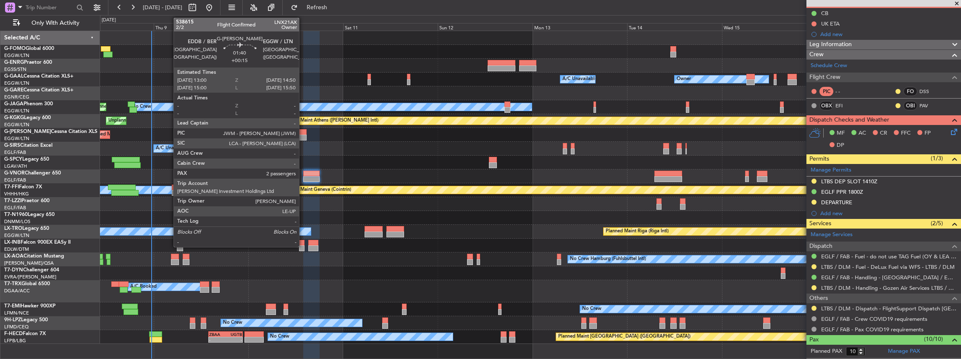
click at [303, 134] on div at bounding box center [303, 132] width 8 height 6
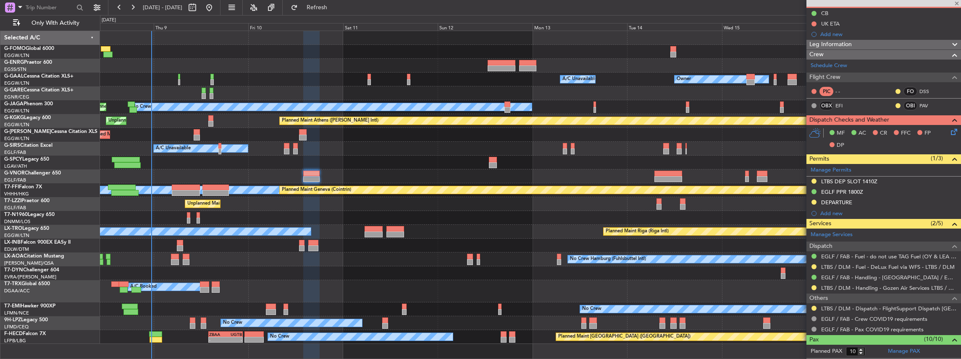
type input "+00:15"
type input "2"
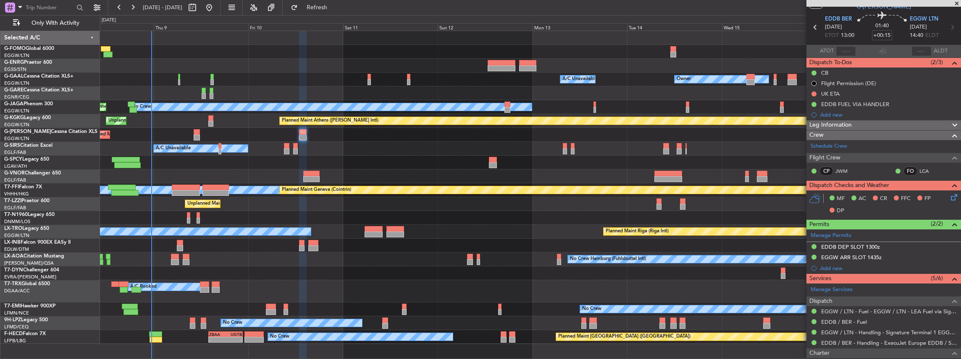
scroll to position [56, 0]
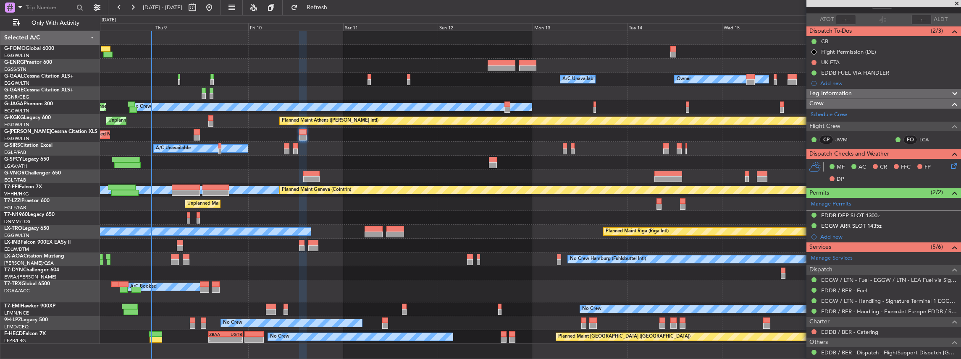
click at [308, 157] on div "Owner Owner A/C Unavailable A/C Unavailable Owner No Crew Planned Maint [GEOGRA…" at bounding box center [530, 187] width 861 height 313
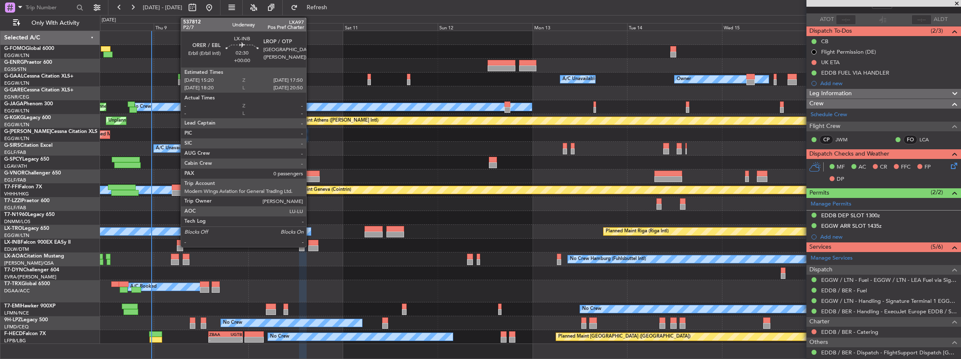
click at [310, 157] on div at bounding box center [313, 243] width 10 height 6
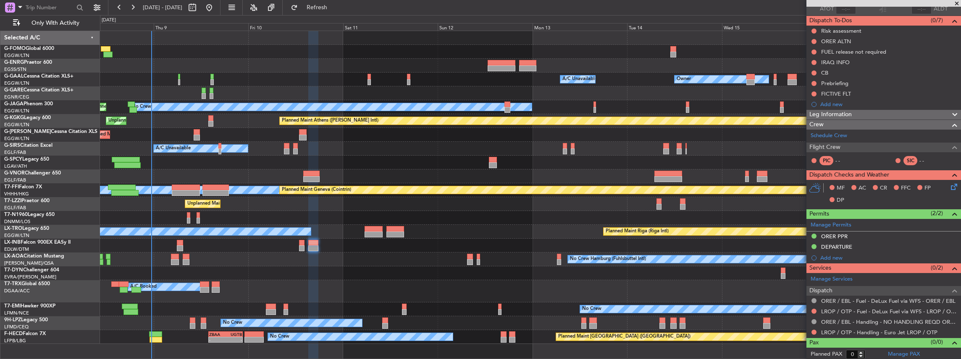
scroll to position [0, 0]
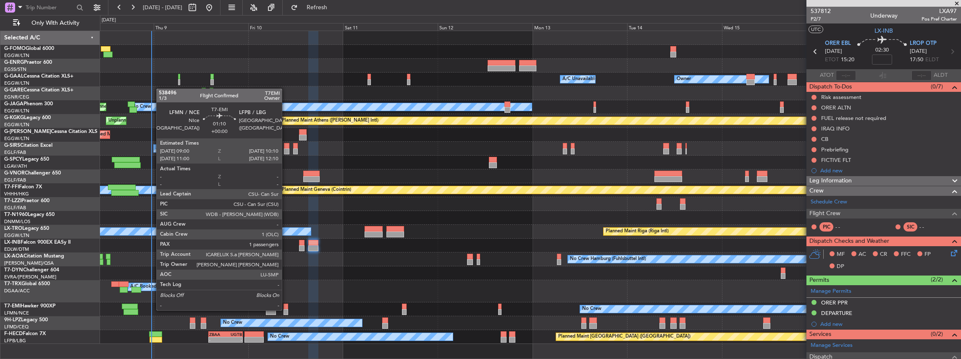
click at [286, 157] on div at bounding box center [285, 312] width 5 height 6
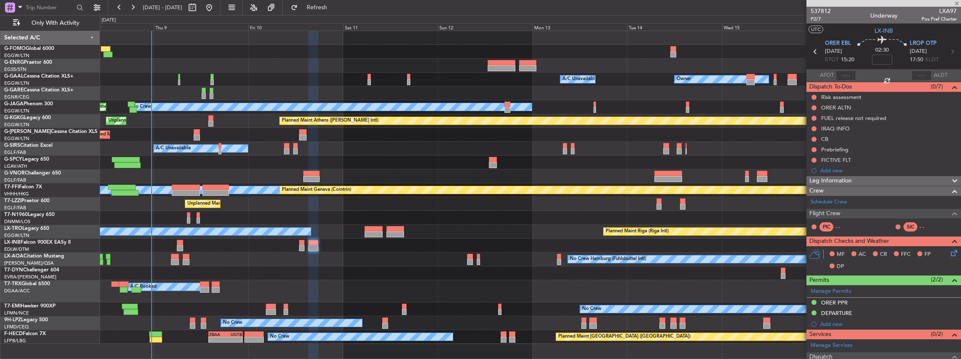
type input "1"
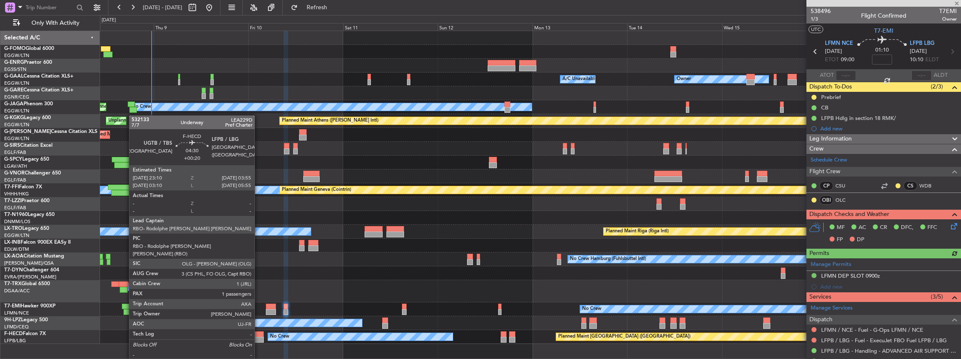
click at [259, 157] on div at bounding box center [253, 340] width 19 height 6
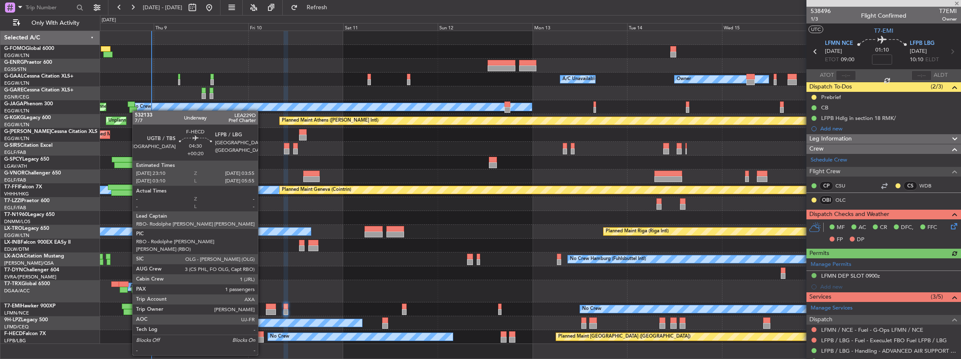
type input "+00:20"
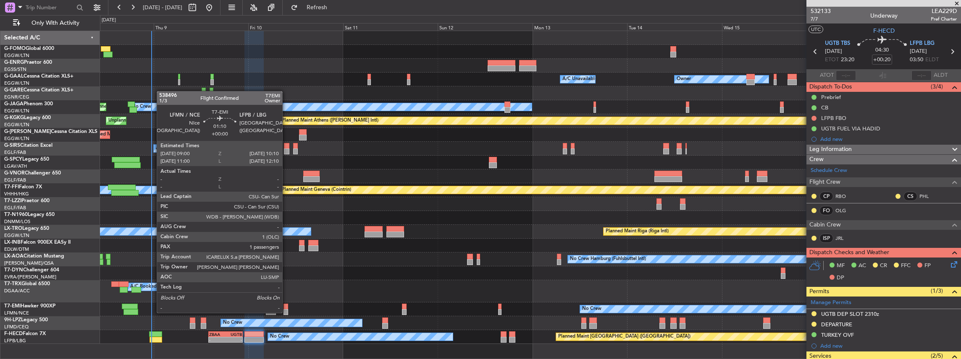
click at [286, 157] on div at bounding box center [285, 312] width 5 height 6
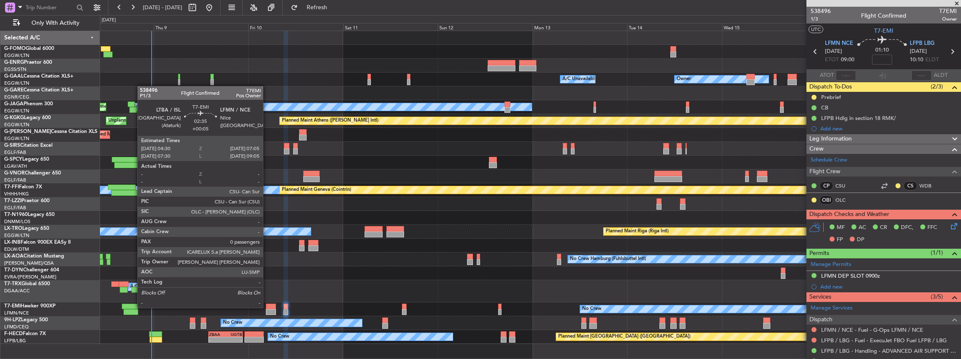
click at [267, 157] on div at bounding box center [271, 307] width 10 height 6
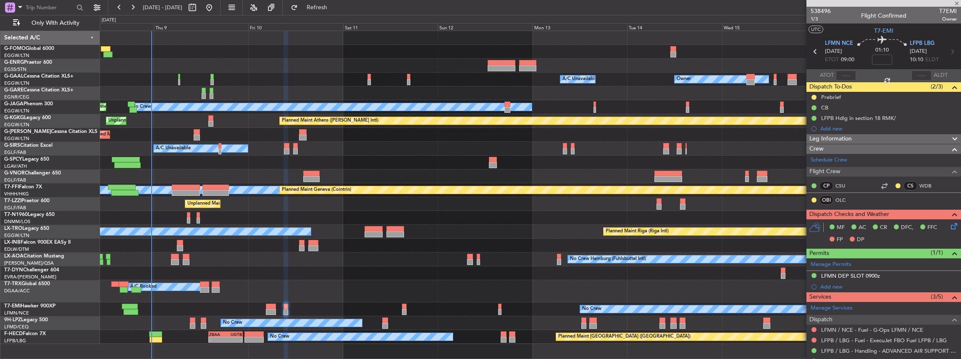
type input "+00:05"
type input "0"
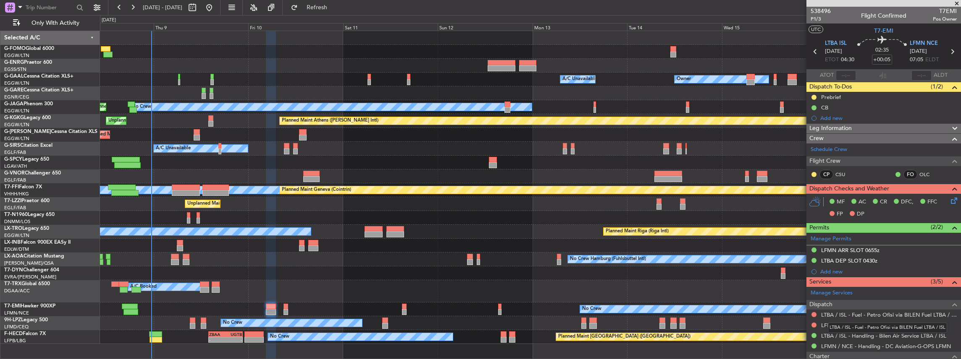
click at [857, 313] on link "LTBA / ISL - Fuel - Petro Ofisi via BILEN Fuel LTBA / ISL" at bounding box center [889, 315] width 136 height 7
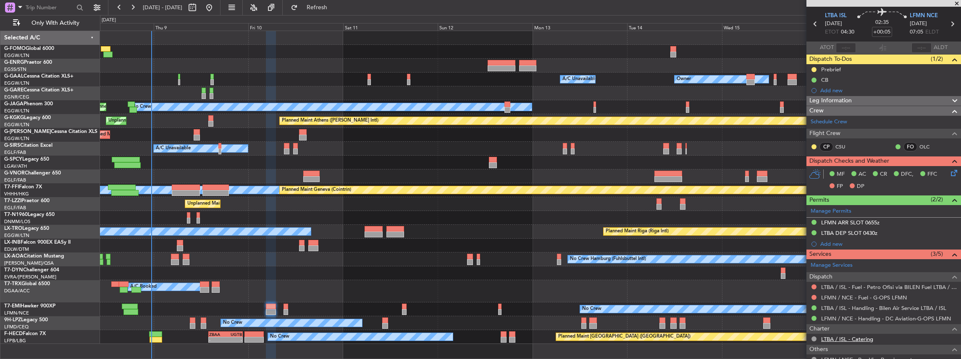
scroll to position [56, 0]
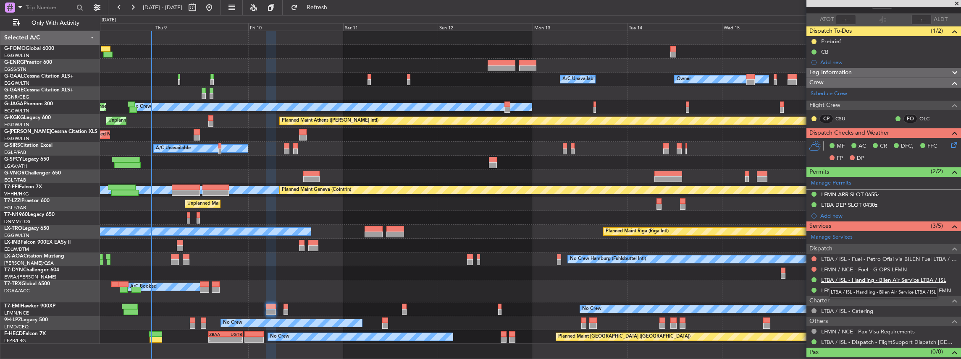
click at [858, 278] on link "LTBA / ISL - Handling - Bilen Air Service LTBA / ISL" at bounding box center [883, 280] width 125 height 7
click at [854, 266] on link "LFMN / NCE - Fuel - G-OPS LFMN" at bounding box center [864, 269] width 86 height 7
click at [864, 288] on link "LFMN / NCE - Handling - DC Aviation-G-OPS LFMN" at bounding box center [886, 290] width 130 height 7
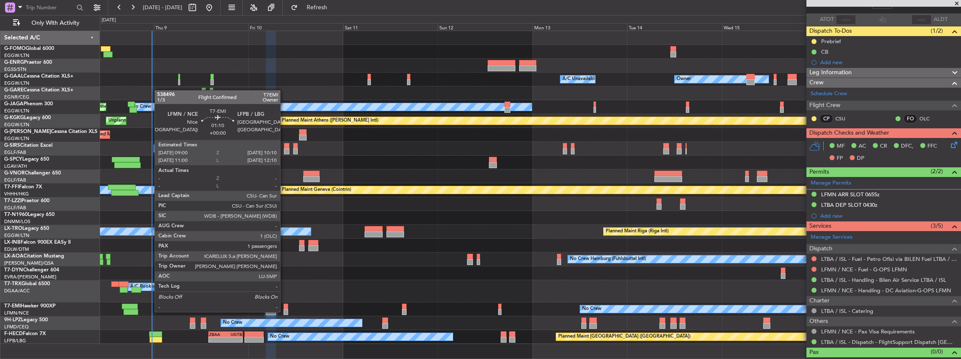
click at [284, 312] on div at bounding box center [285, 312] width 5 height 6
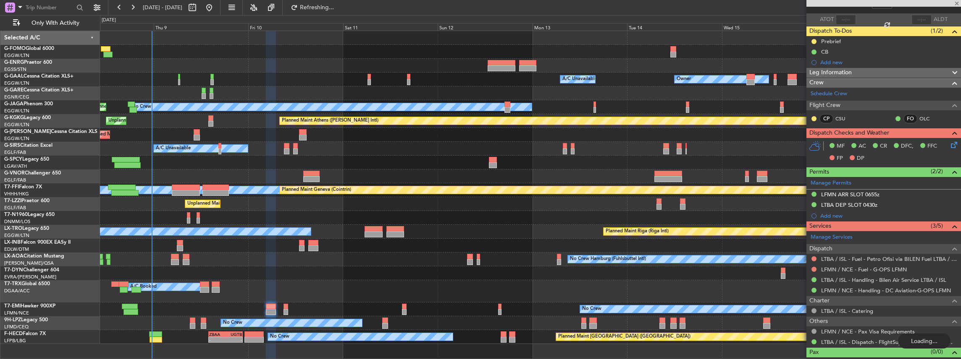
type input "1"
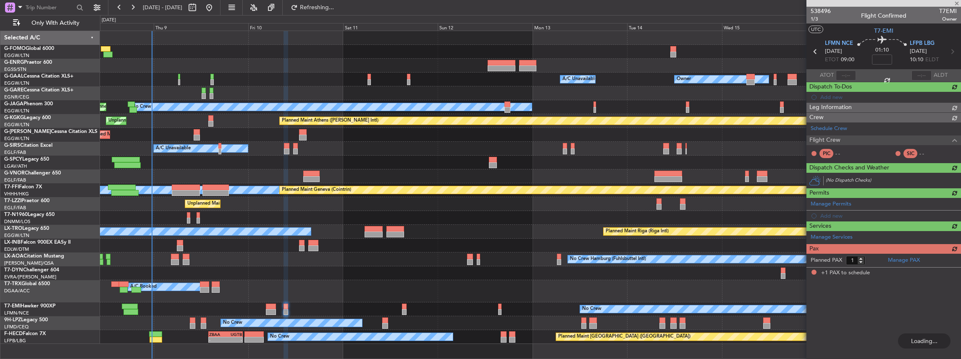
scroll to position [0, 0]
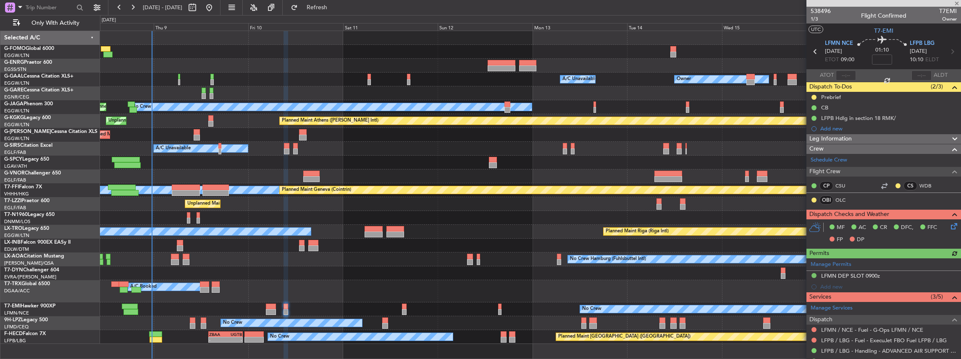
type input "+00:05"
type input "0"
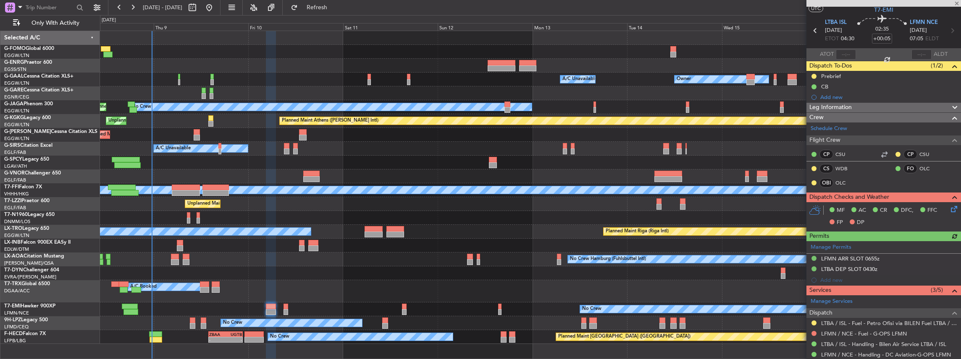
scroll to position [28, 0]
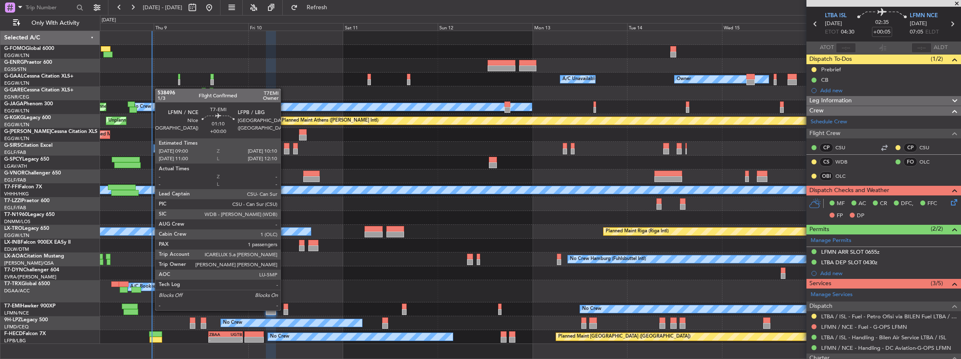
click at [285, 310] on div at bounding box center [285, 312] width 5 height 6
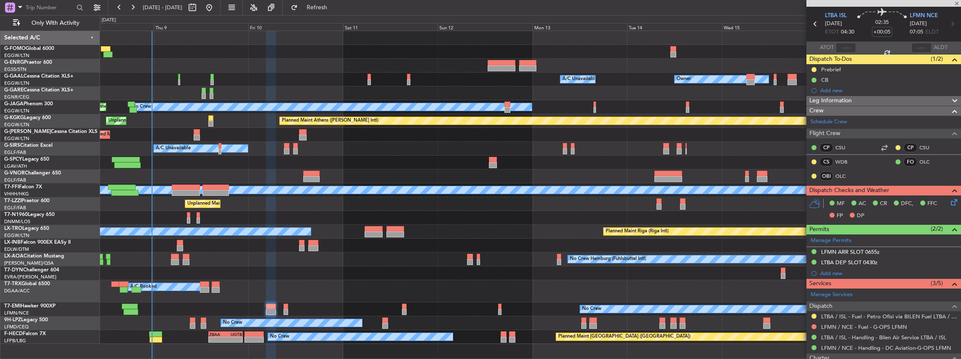
type input "1"
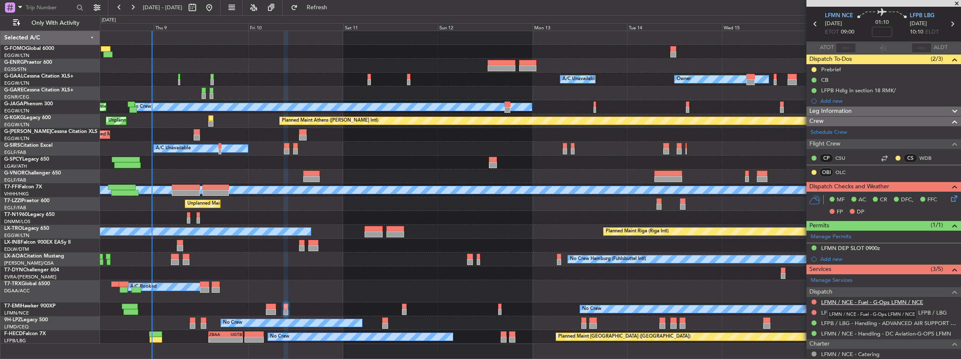
click at [864, 300] on link "LFMN / NCE - Fuel - G-Ops LFMN / NCE" at bounding box center [872, 302] width 102 height 7
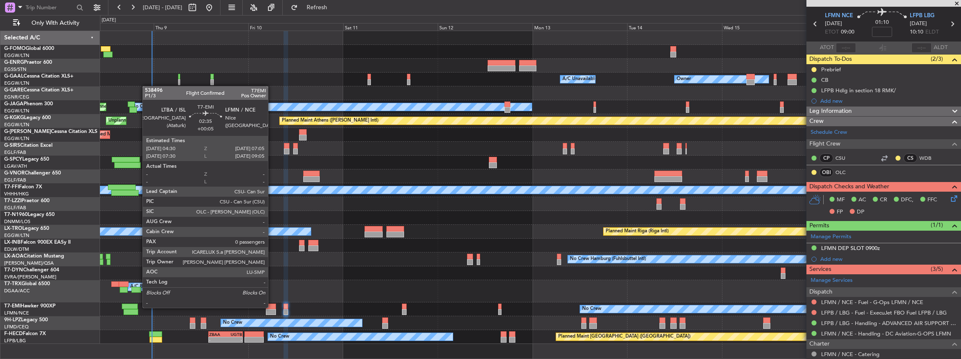
click at [272, 307] on div at bounding box center [271, 307] width 10 height 6
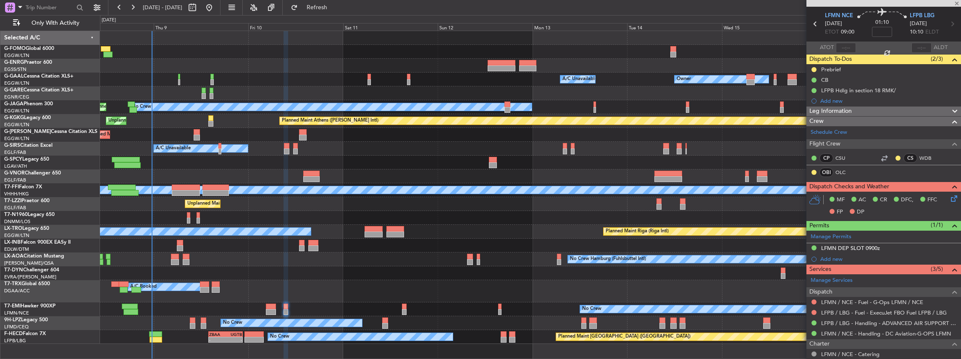
type input "+00:05"
type input "0"
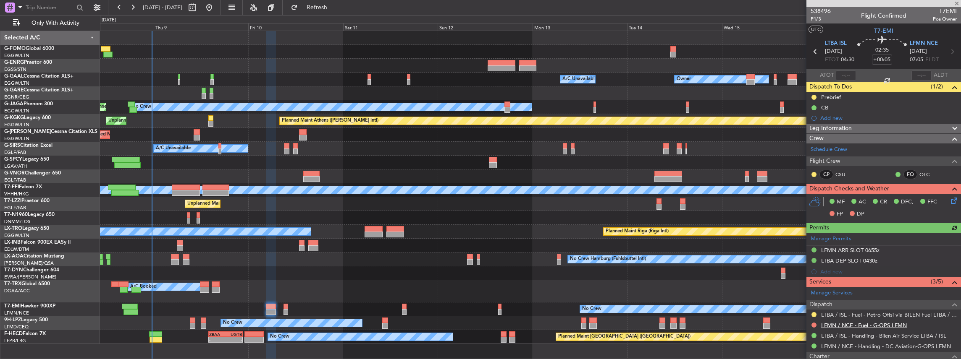
click at [844, 322] on link "LFMN / NCE - Fuel - G-OPS LFMN" at bounding box center [864, 325] width 86 height 7
click at [335, 6] on span "Refresh" at bounding box center [316, 8] width 35 height 6
click at [881, 323] on div "LTBA / ISL - Fuel - Petro Ofisi via BILEN Fuel LTBA / ISL" at bounding box center [887, 328] width 119 height 10
click at [825, 325] on link "LFMN / NCE - Fuel - G-Ops LFMN / NCE" at bounding box center [872, 325] width 102 height 7
click at [856, 343] on link "LFMN / NCE - Handling - DC Aviation-G-OPS LFMN" at bounding box center [886, 346] width 130 height 7
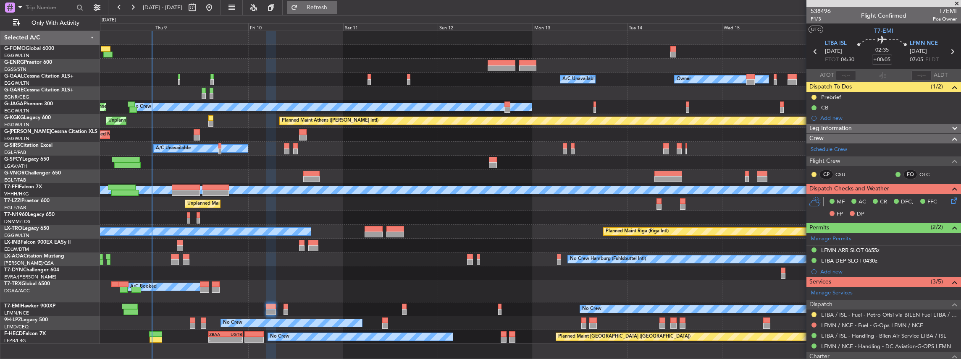
click at [333, 8] on span "Refresh" at bounding box center [316, 8] width 35 height 6
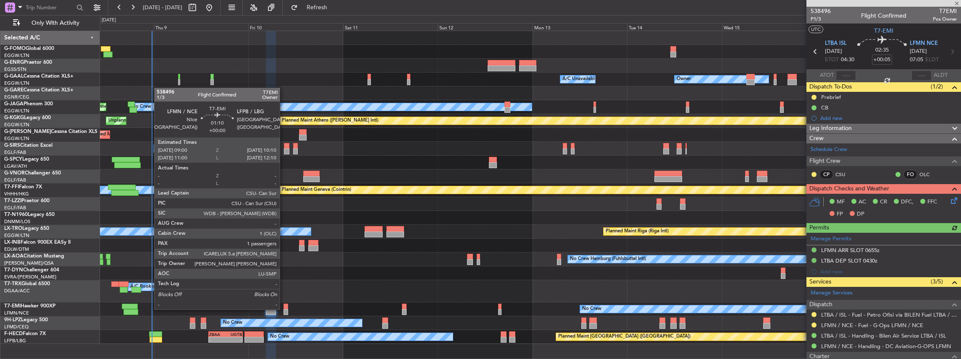
click at [284, 309] on div at bounding box center [285, 312] width 5 height 6
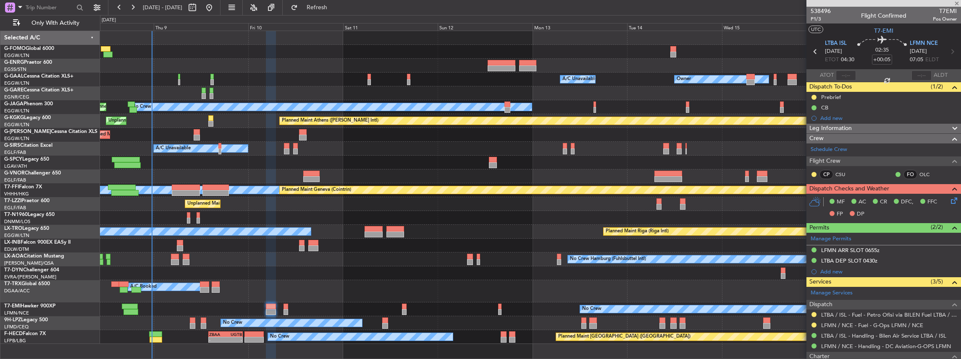
type input "1"
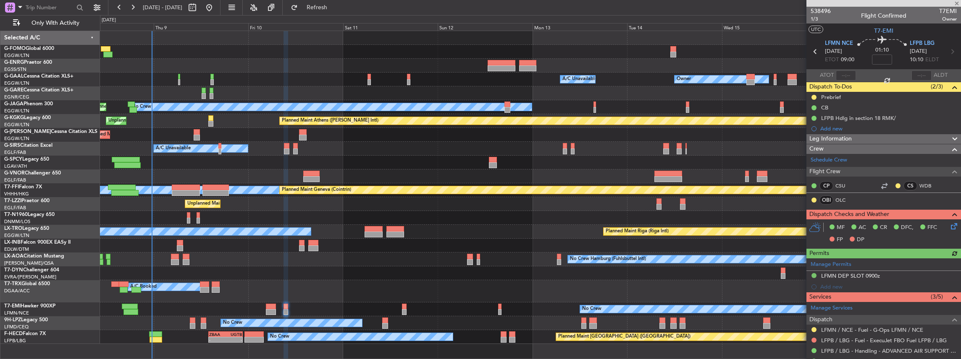
scroll to position [99, 0]
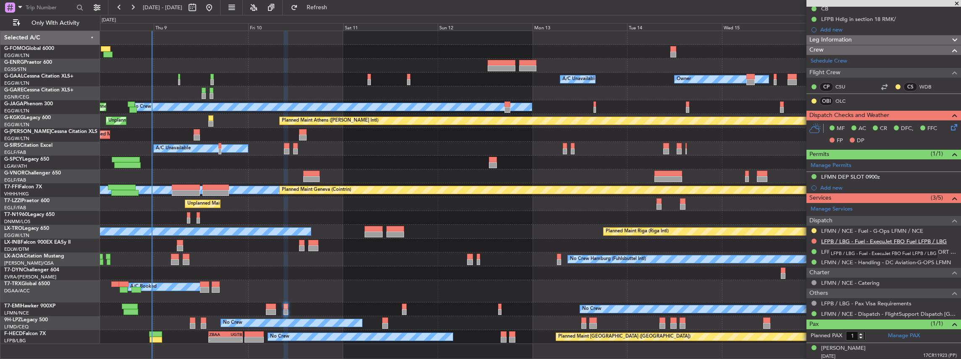
click at [860, 242] on link "LFPB / LBG - Fuel - ExecuJet FBO Fuel LFPB / LBG" at bounding box center [884, 241] width 126 height 7
click at [837, 249] on link "LFPB / LBG - Handling - ADVANCED AIR SUPPORT LFPB" at bounding box center [889, 252] width 136 height 7
click at [335, 10] on span "Refresh" at bounding box center [316, 8] width 35 height 6
